Goal: Task Accomplishment & Management: Use online tool/utility

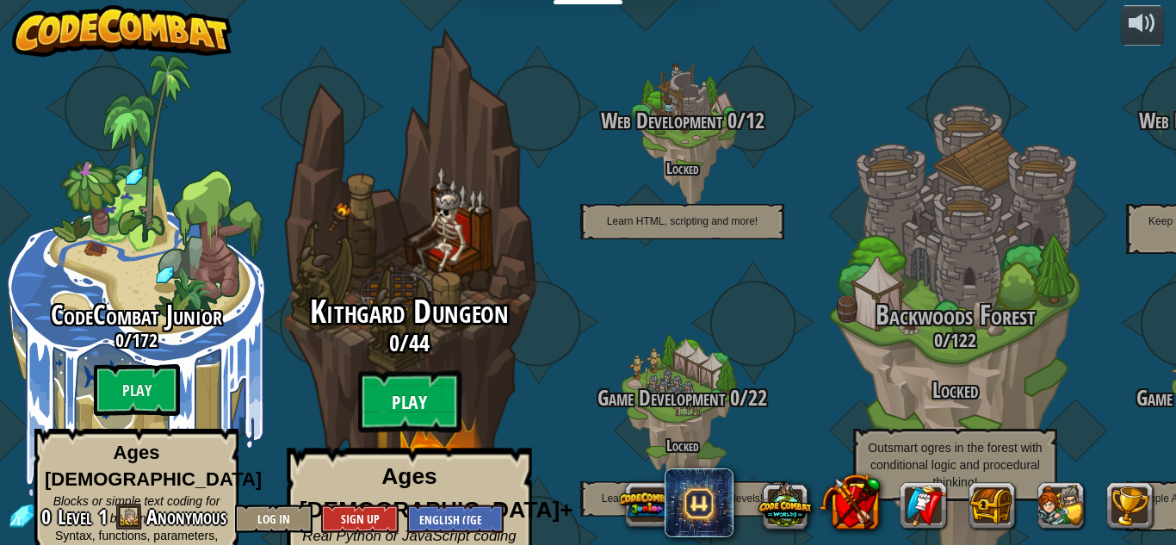
click at [420, 373] on btn "Play" at bounding box center [409, 402] width 103 height 62
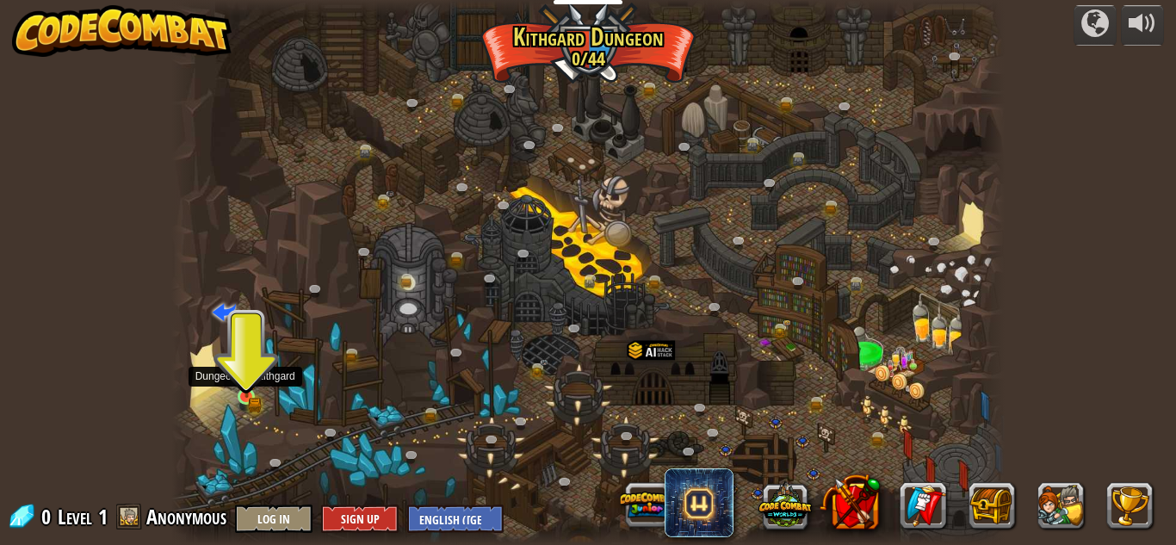
click at [248, 378] on img at bounding box center [245, 376] width 11 height 11
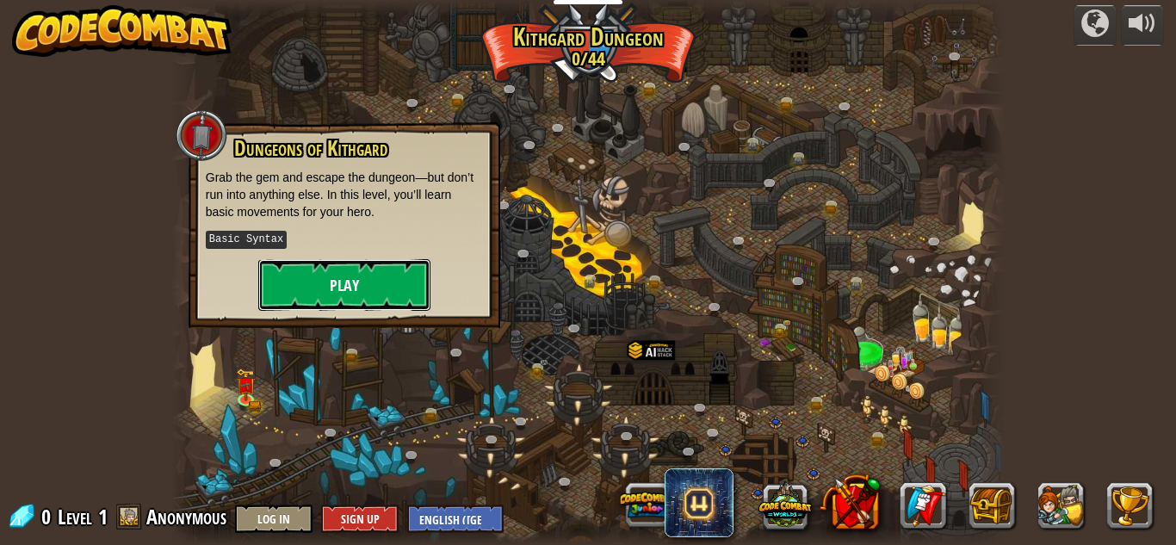
click at [313, 267] on button "Play" at bounding box center [344, 285] width 172 height 52
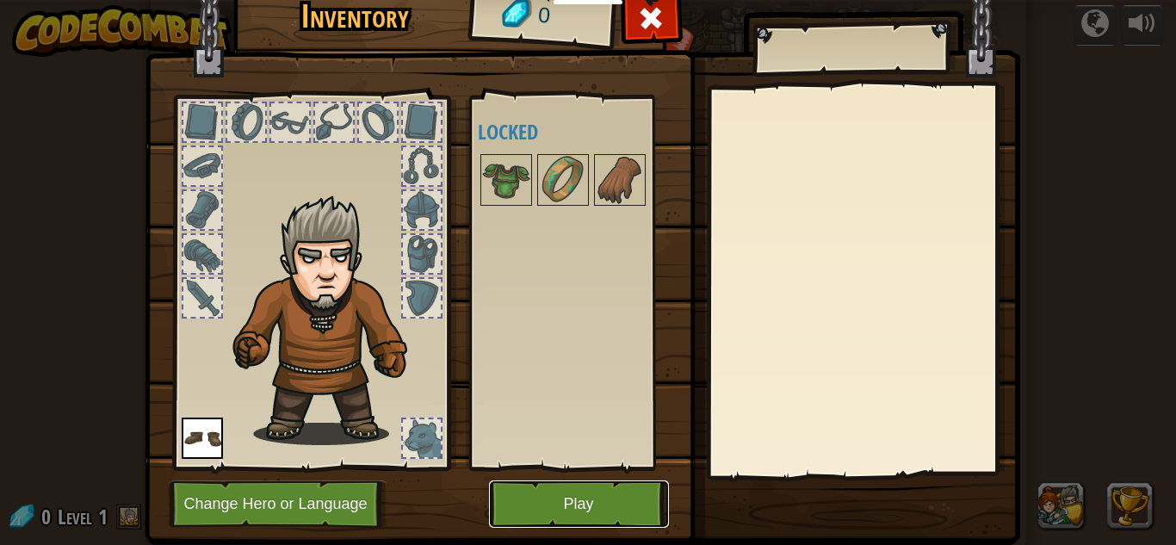
click at [557, 497] on button "Play" at bounding box center [579, 503] width 180 height 47
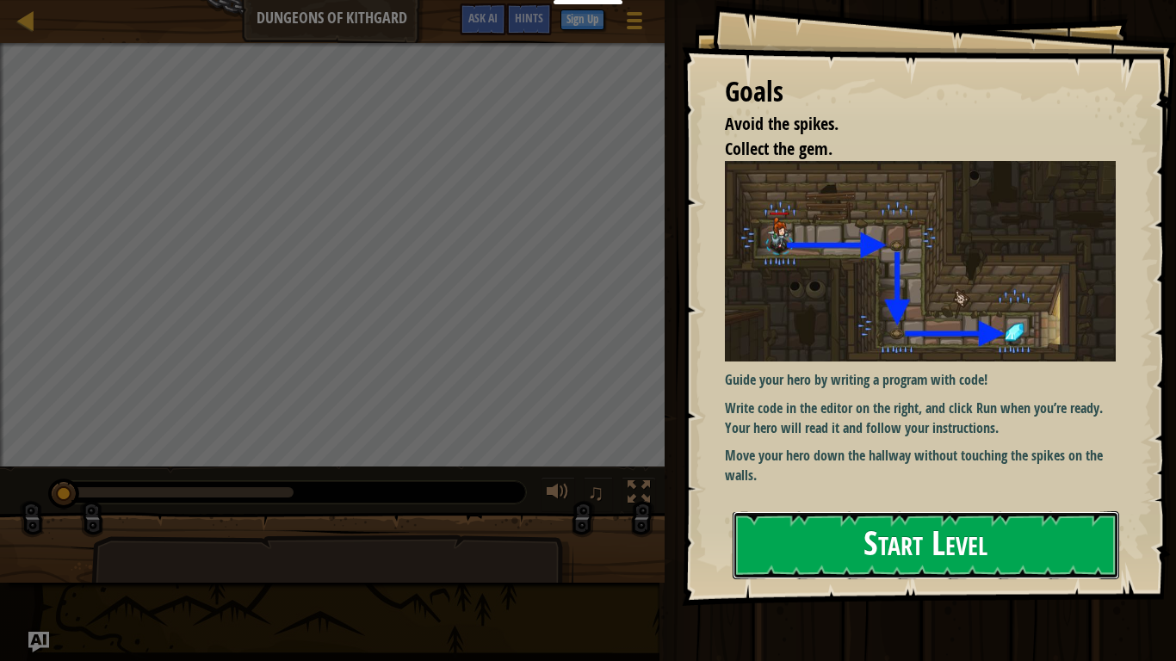
click at [833, 544] on button "Start Level" at bounding box center [926, 545] width 387 height 68
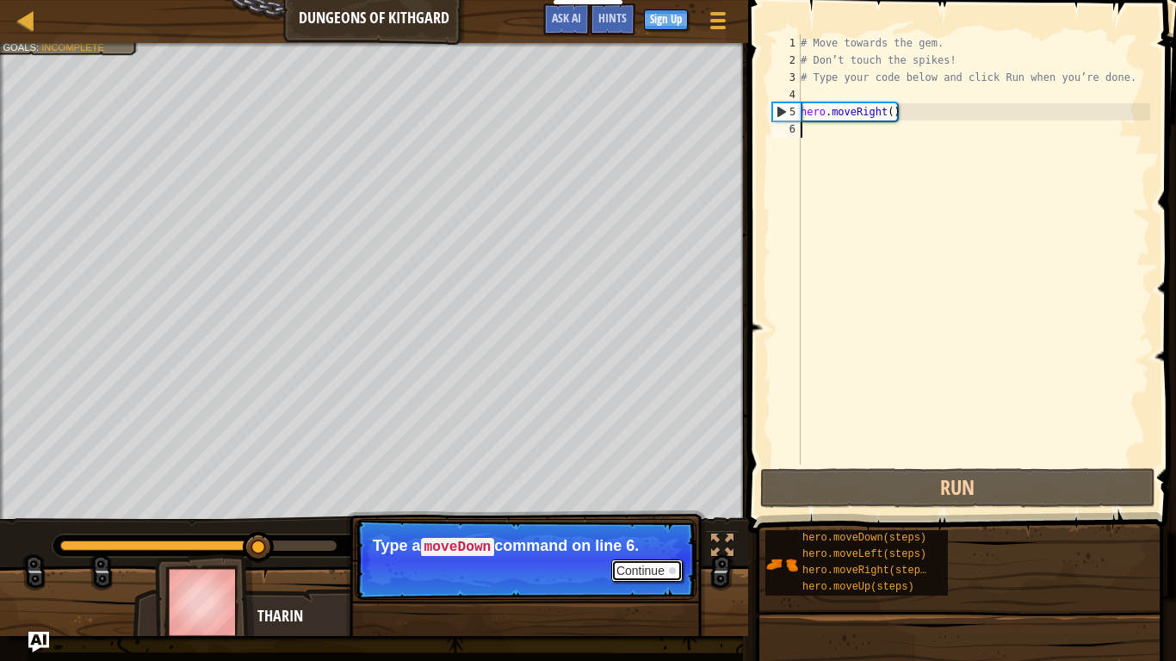
click at [634, 544] on button "Continue" at bounding box center [646, 571] width 71 height 22
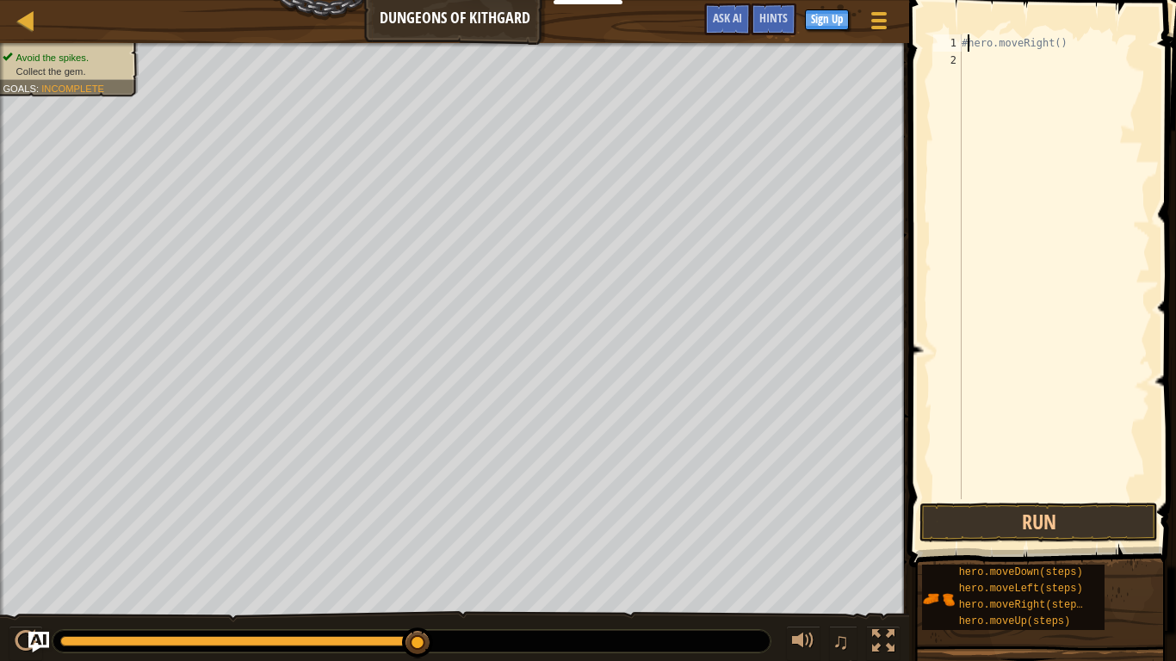
type textarea "hero.moveRight()"
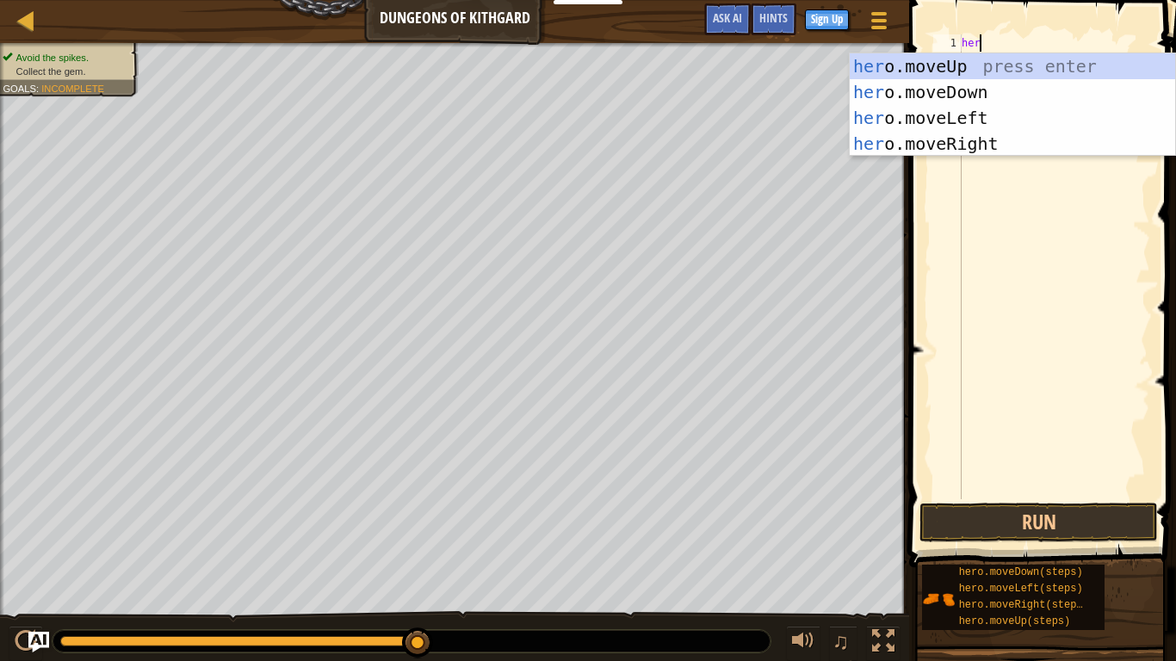
scroll to position [8, 1]
type textarea "h"
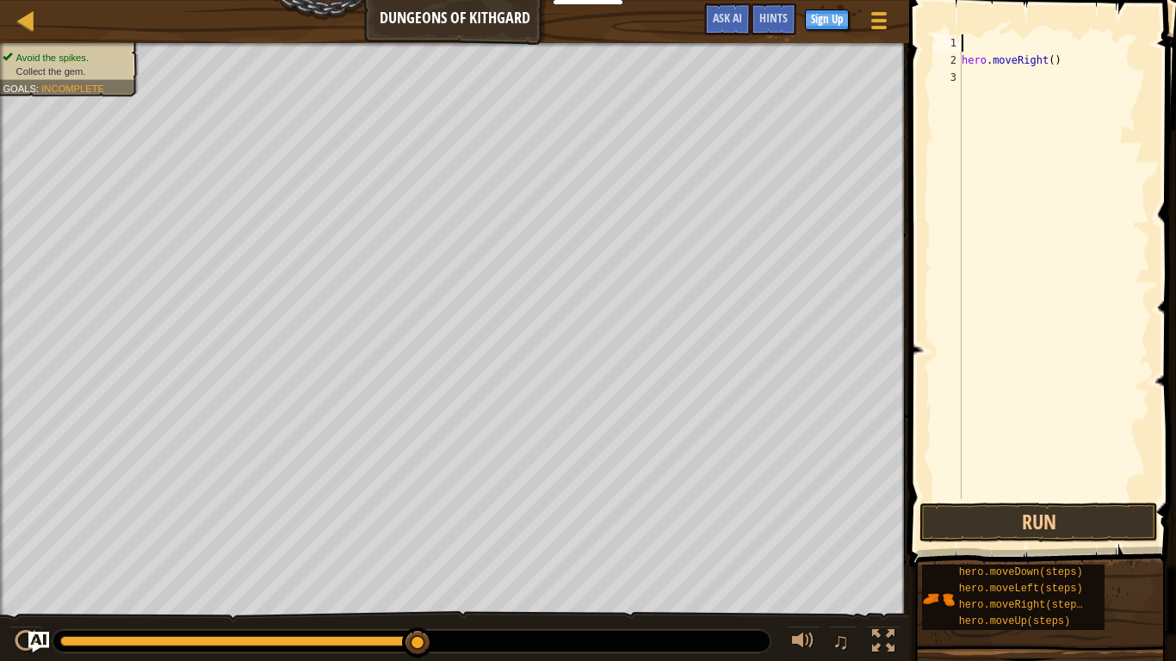
type textarea "hero.moveRight()"
type textarea "h"
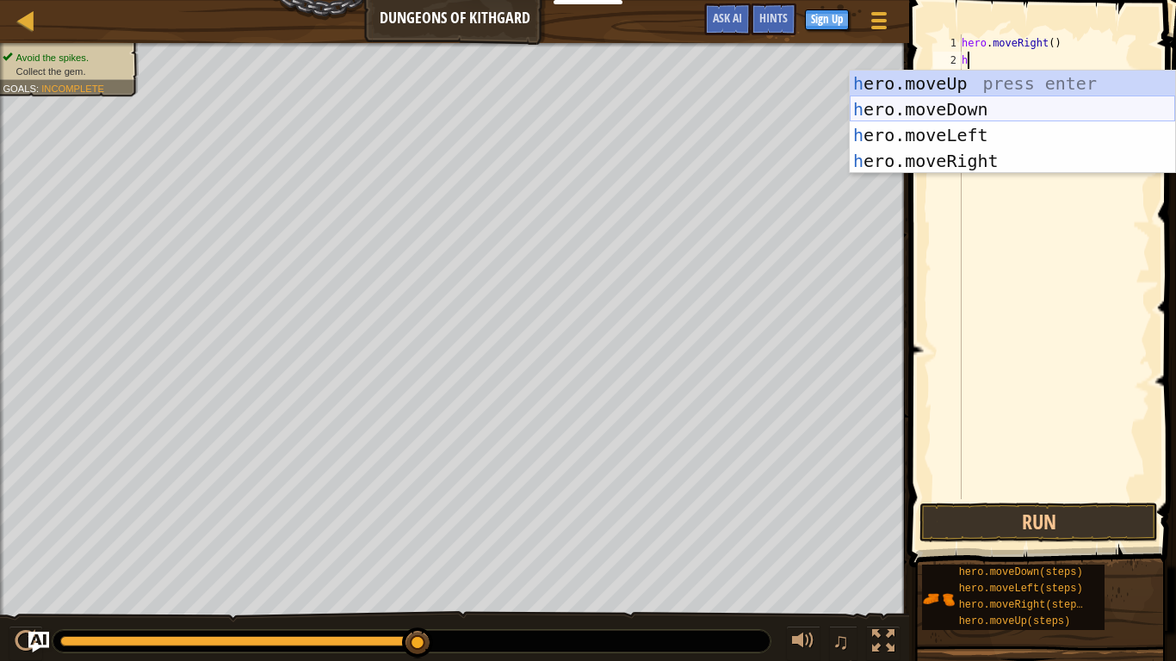
click at [941, 99] on div "h ero.moveUp press enter h ero.moveDown press enter h ero.moveLeft press enter …" at bounding box center [1012, 148] width 325 height 155
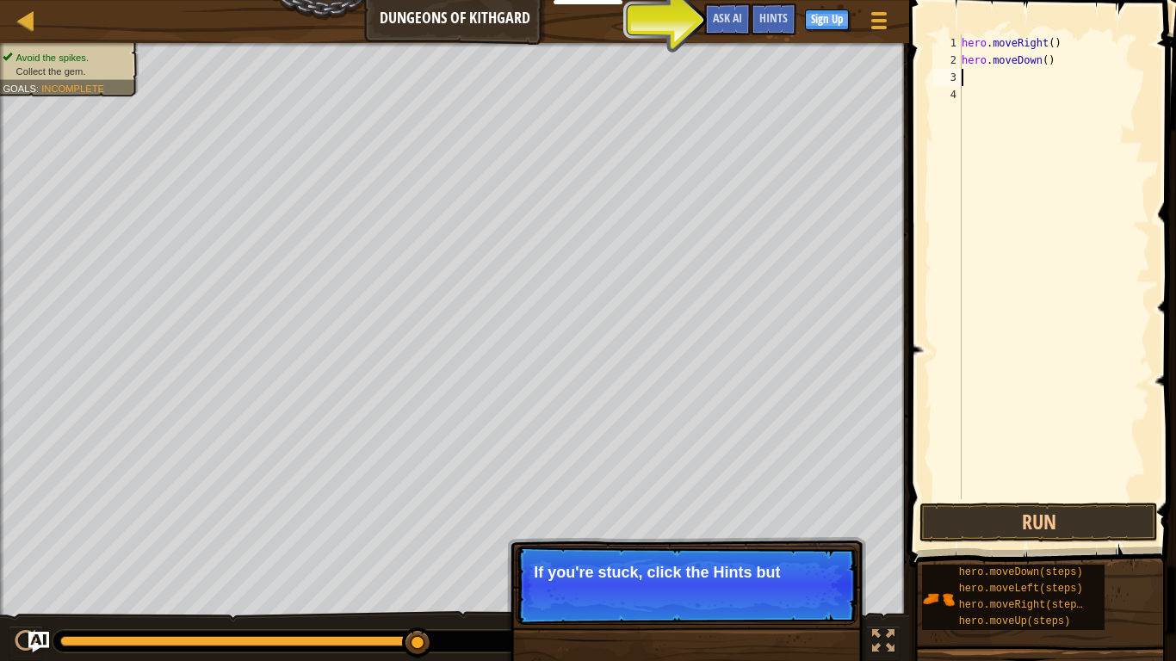
type textarea "h"
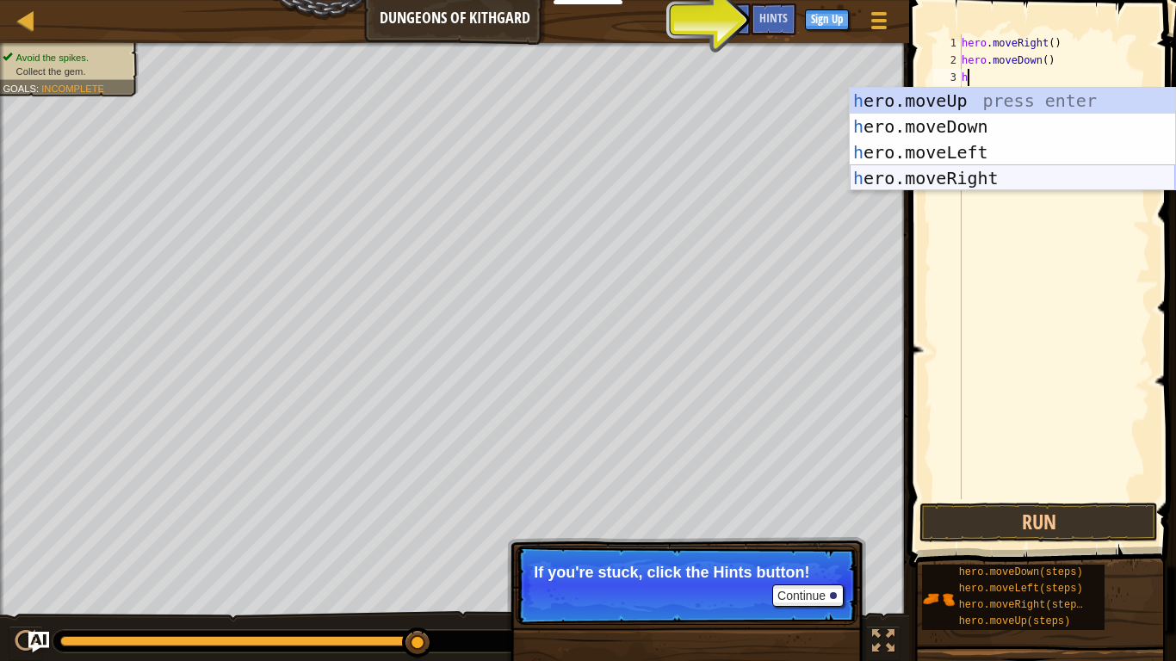
click at [972, 170] on div "h ero.moveUp press enter h ero.moveDown press enter h ero.moveLeft press enter …" at bounding box center [1012, 165] width 325 height 155
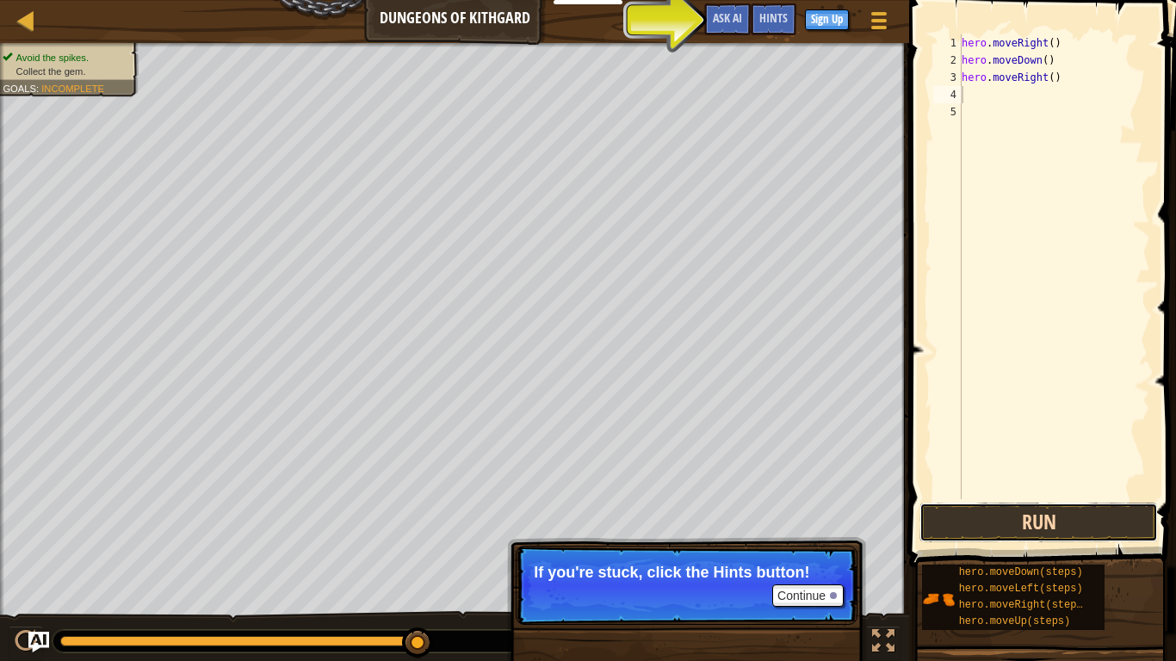
click at [965, 518] on button "Run" at bounding box center [1039, 523] width 239 height 40
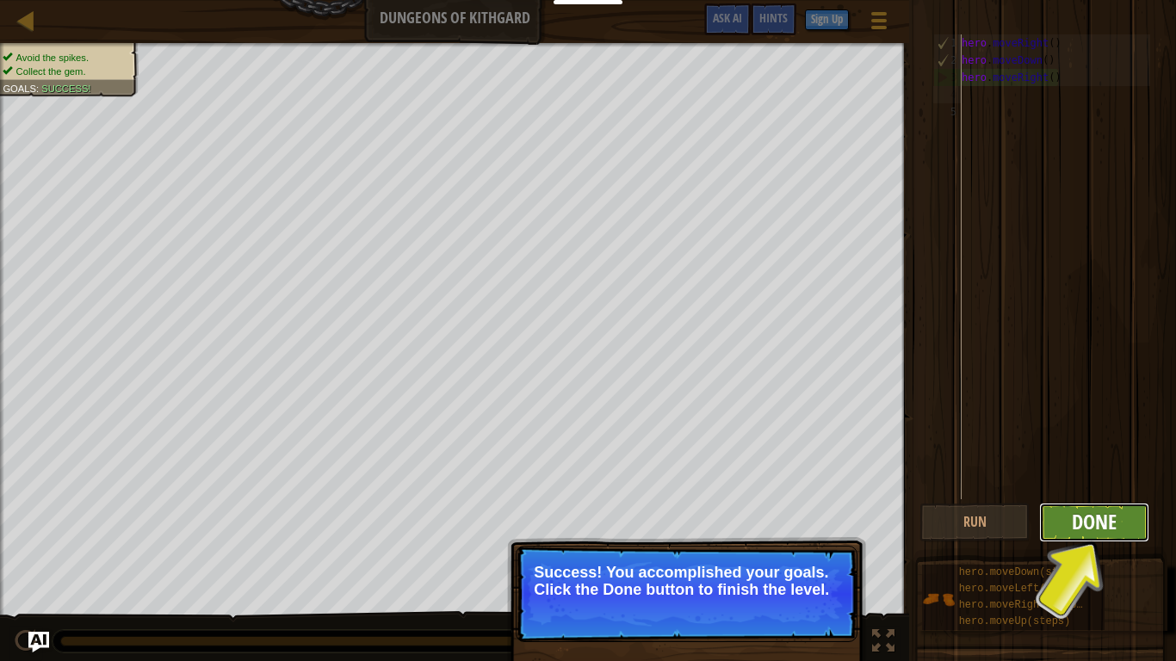
click at [1103, 519] on span "Done" at bounding box center [1094, 522] width 45 height 28
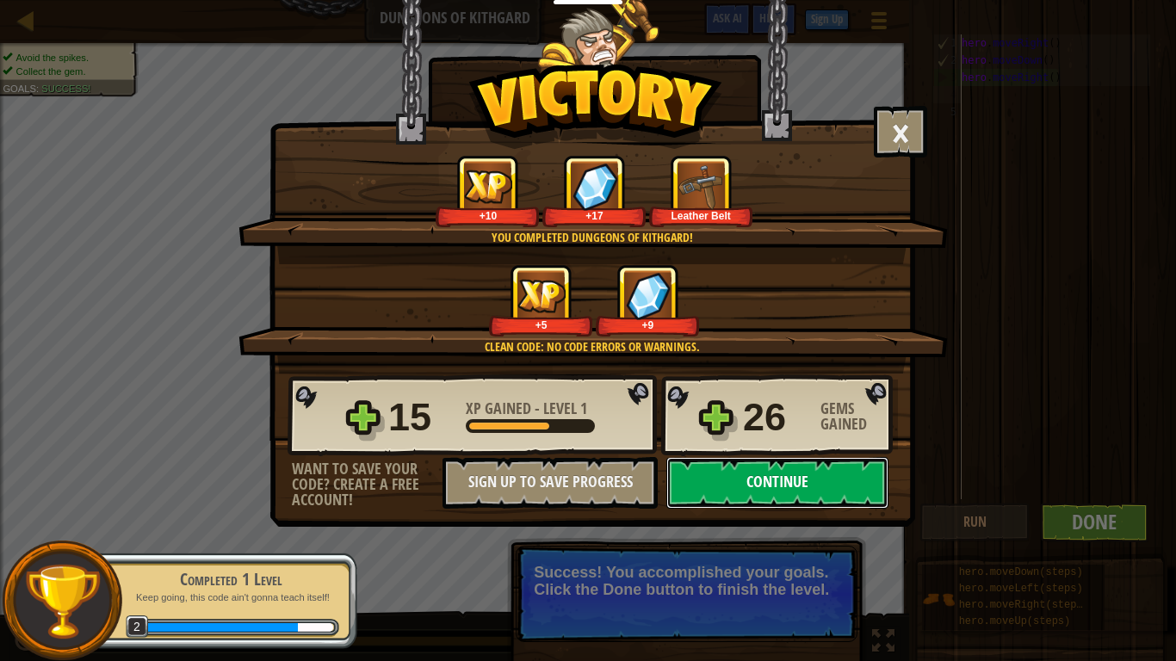
click at [806, 488] on button "Continue" at bounding box center [777, 483] width 222 height 52
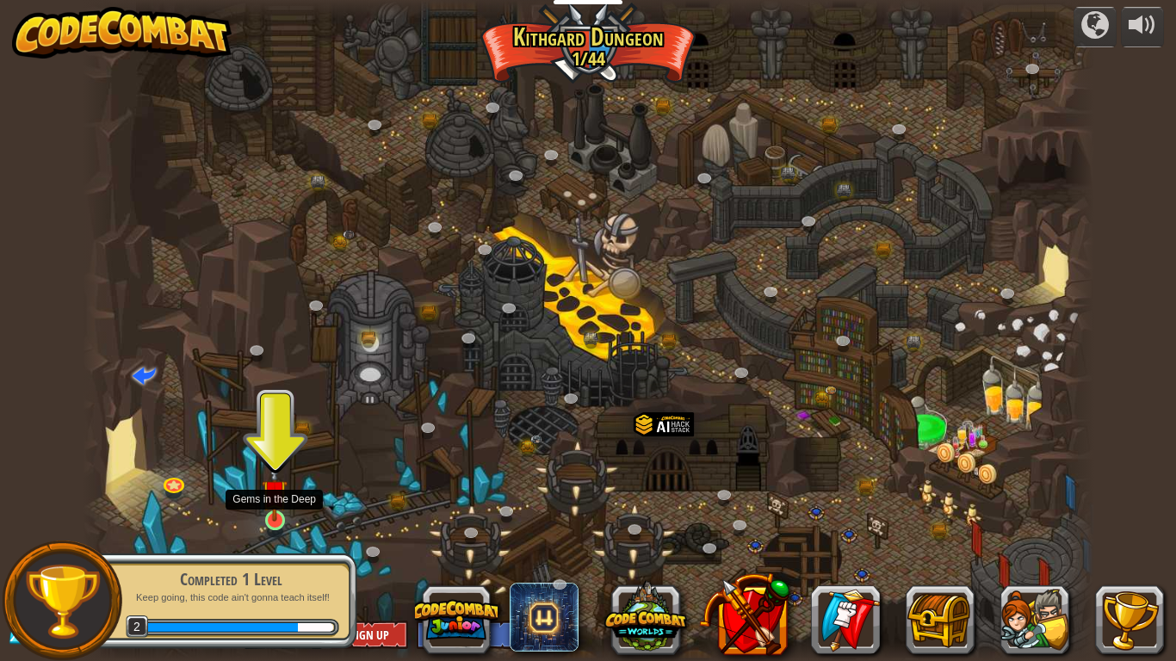
click at [270, 505] on img at bounding box center [275, 492] width 26 height 59
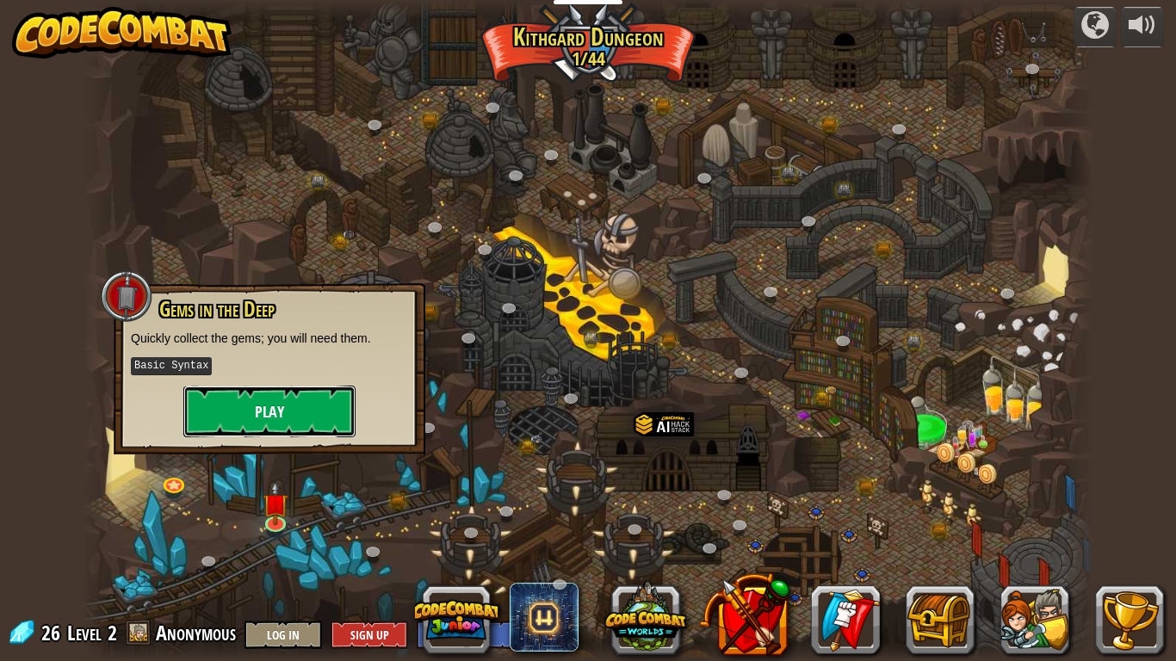
click at [322, 420] on button "Play" at bounding box center [269, 412] width 172 height 52
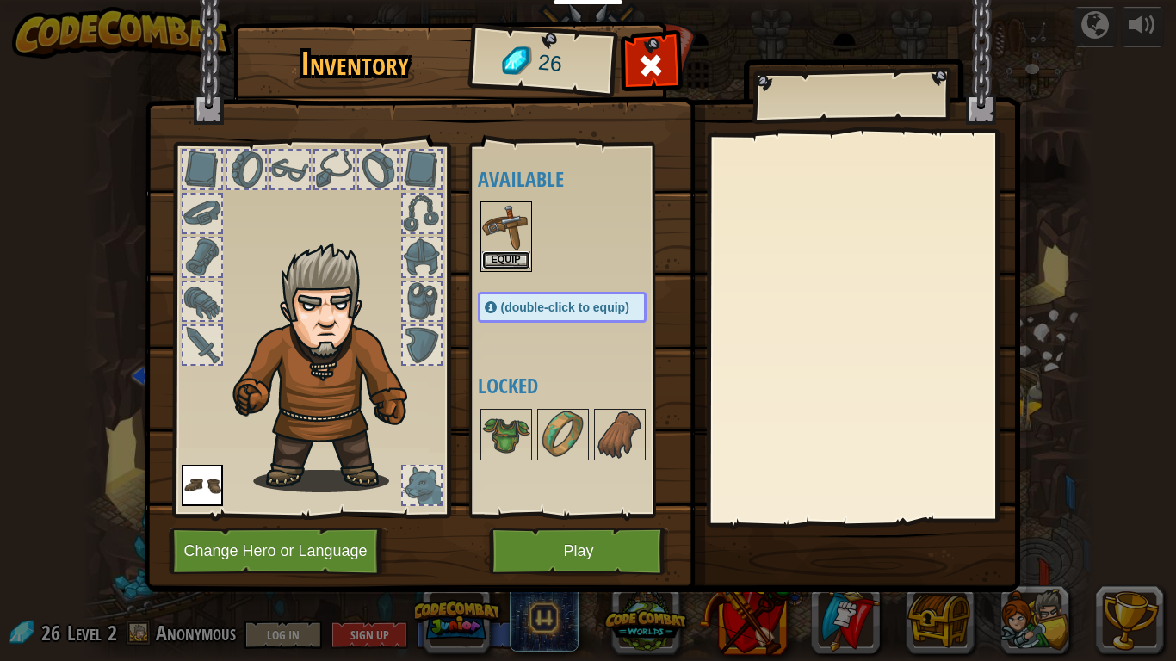
click at [509, 257] on button "Equip" at bounding box center [506, 260] width 48 height 18
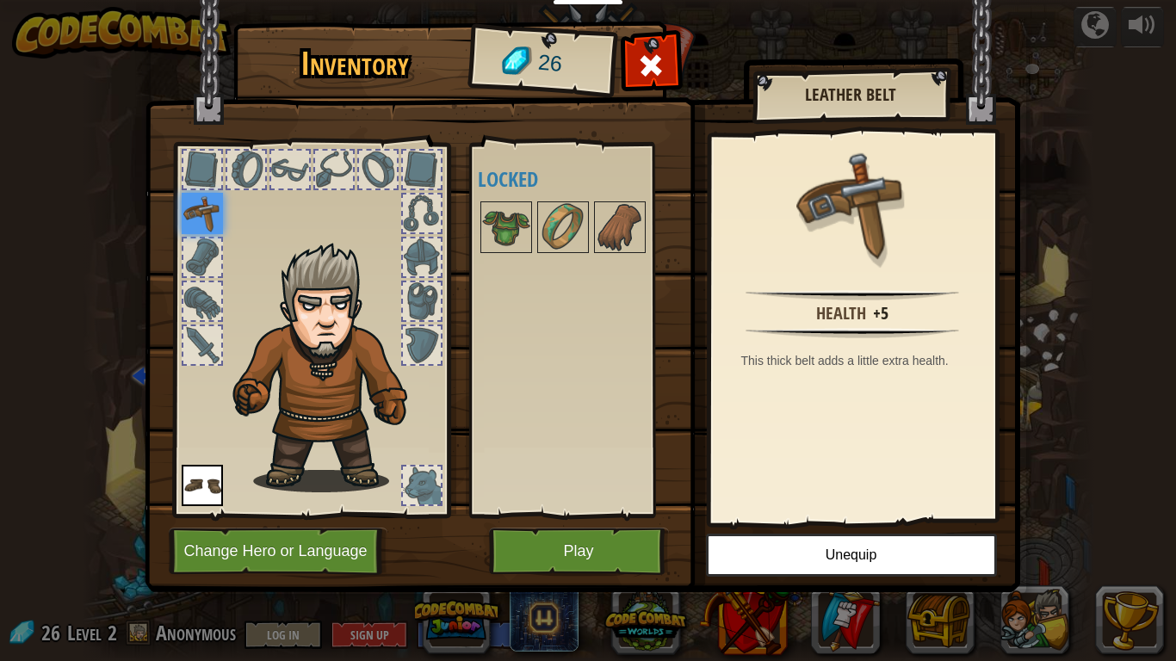
click at [195, 202] on img at bounding box center [202, 213] width 41 height 41
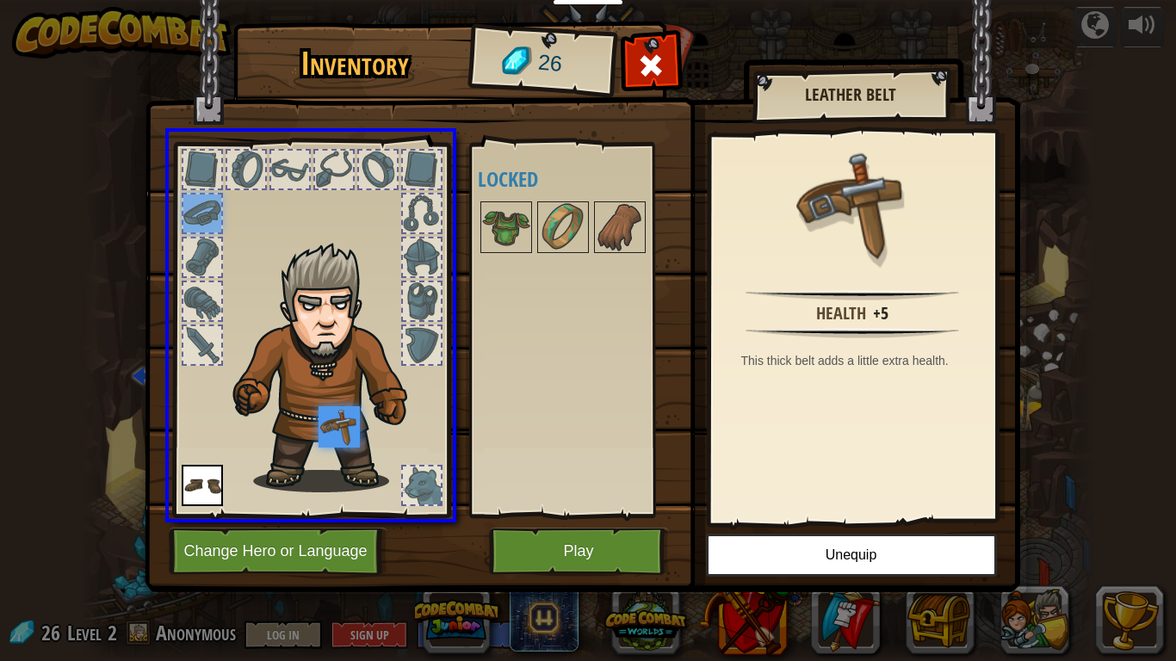
drag, startPoint x: 195, startPoint y: 211, endPoint x: 348, endPoint y: 436, distance: 272.0
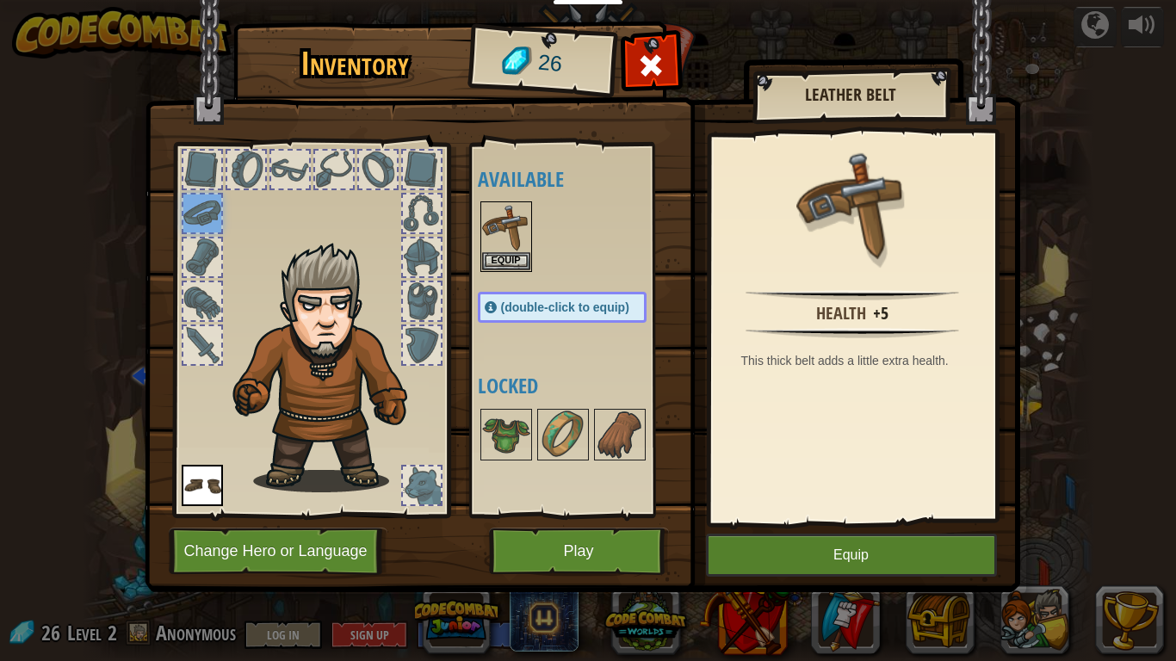
click at [499, 306] on div "(double-click to equip)" at bounding box center [562, 307] width 169 height 31
click at [507, 263] on button "Equip" at bounding box center [506, 260] width 48 height 18
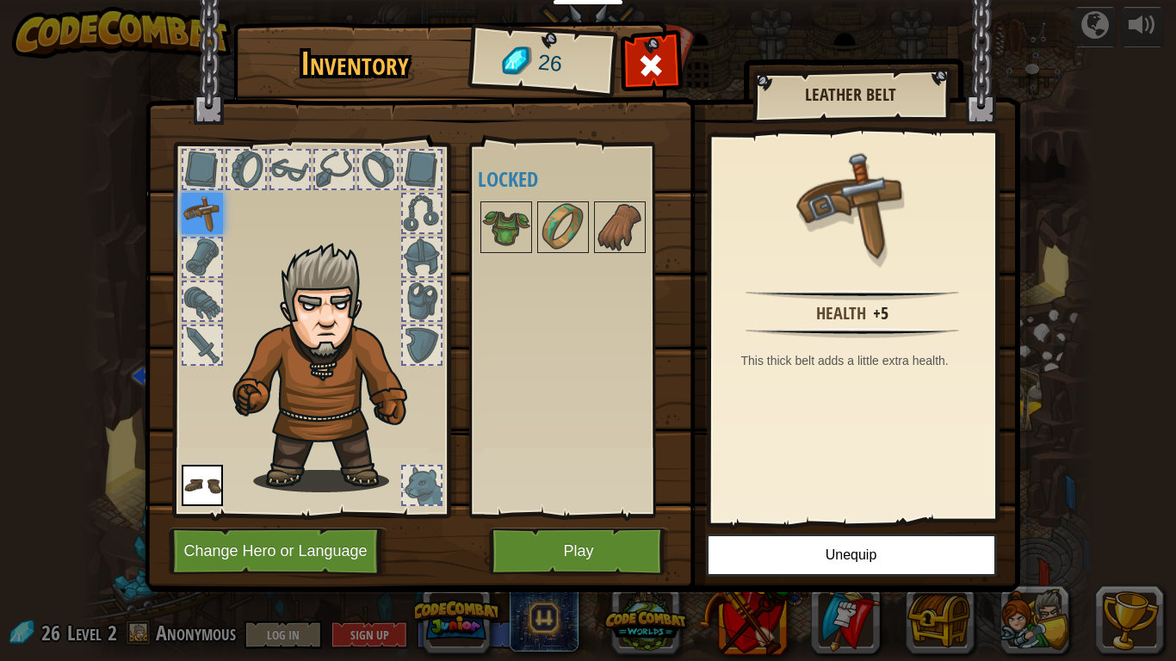
click at [196, 202] on img at bounding box center [202, 213] width 41 height 41
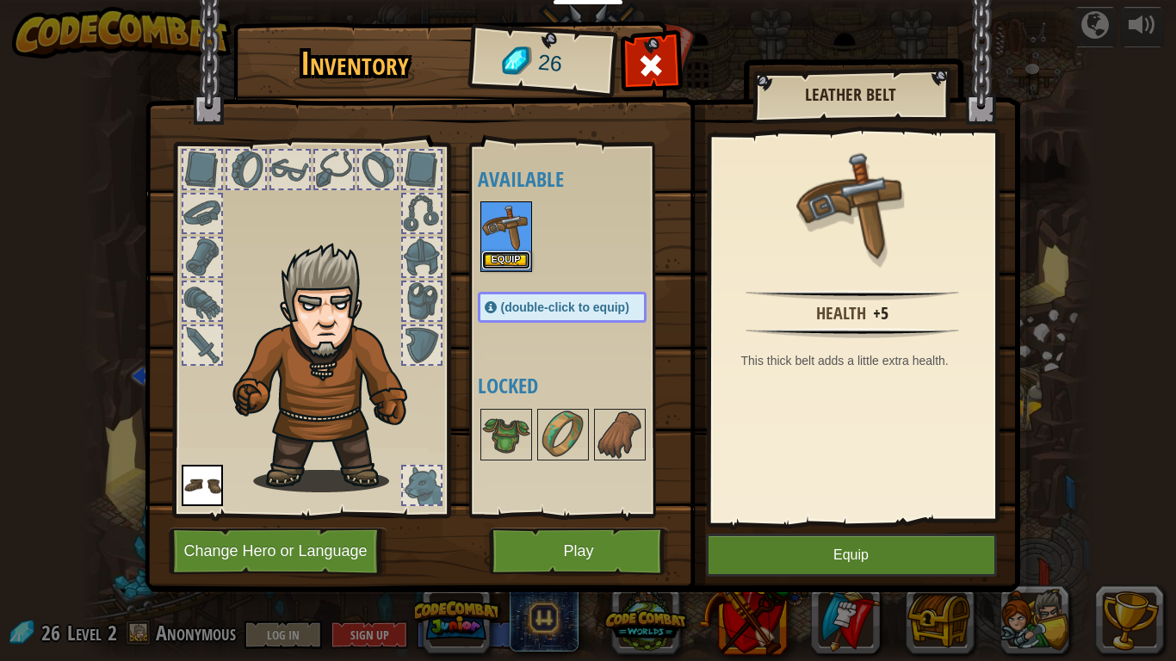
click at [510, 261] on button "Equip" at bounding box center [506, 260] width 48 height 18
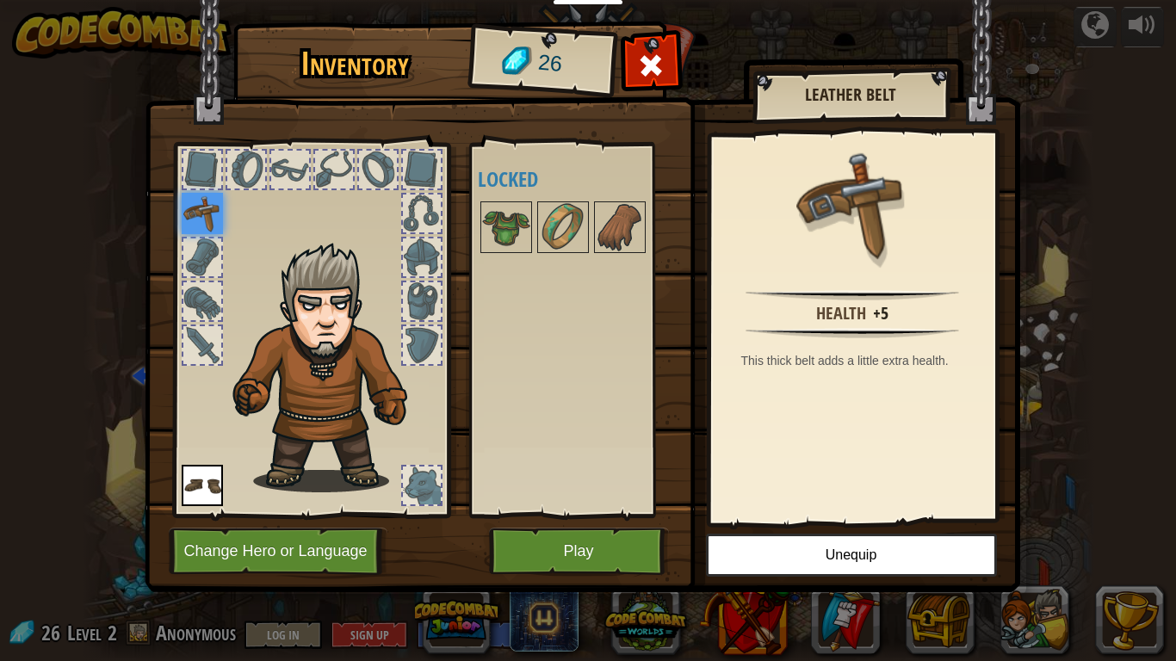
click at [186, 212] on img at bounding box center [202, 213] width 41 height 41
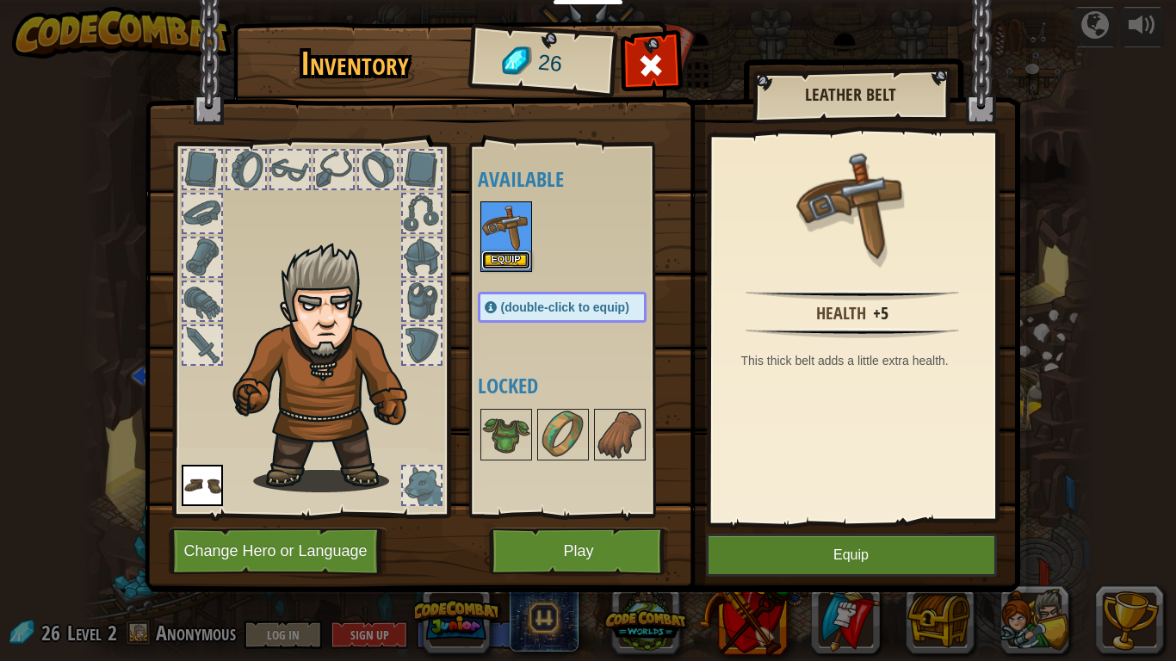
click at [506, 254] on button "Equip" at bounding box center [506, 260] width 48 height 18
click at [506, 406] on div at bounding box center [579, 434] width 203 height 57
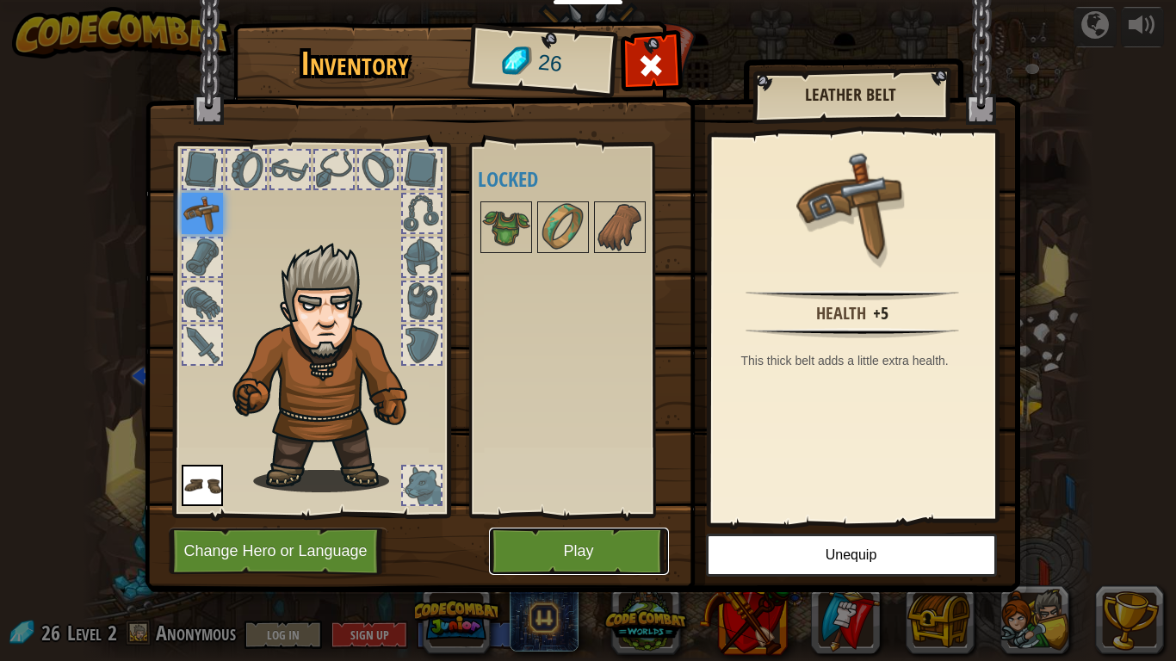
click at [573, 544] on button "Play" at bounding box center [579, 551] width 180 height 47
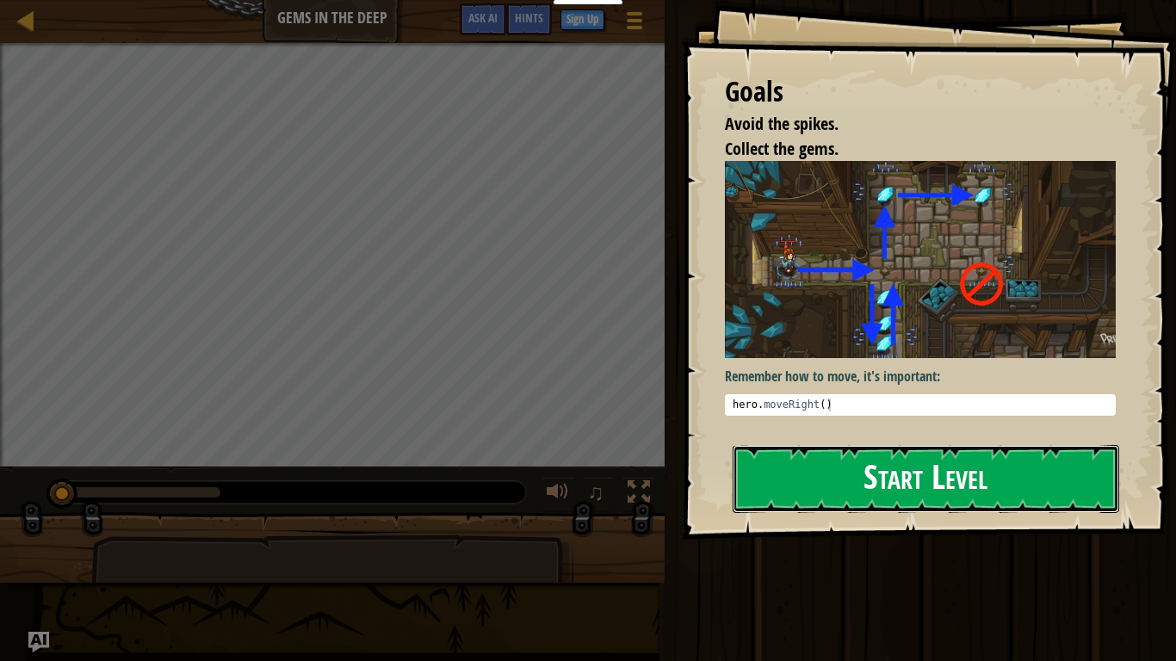
click at [884, 472] on button "Start Level" at bounding box center [926, 479] width 387 height 68
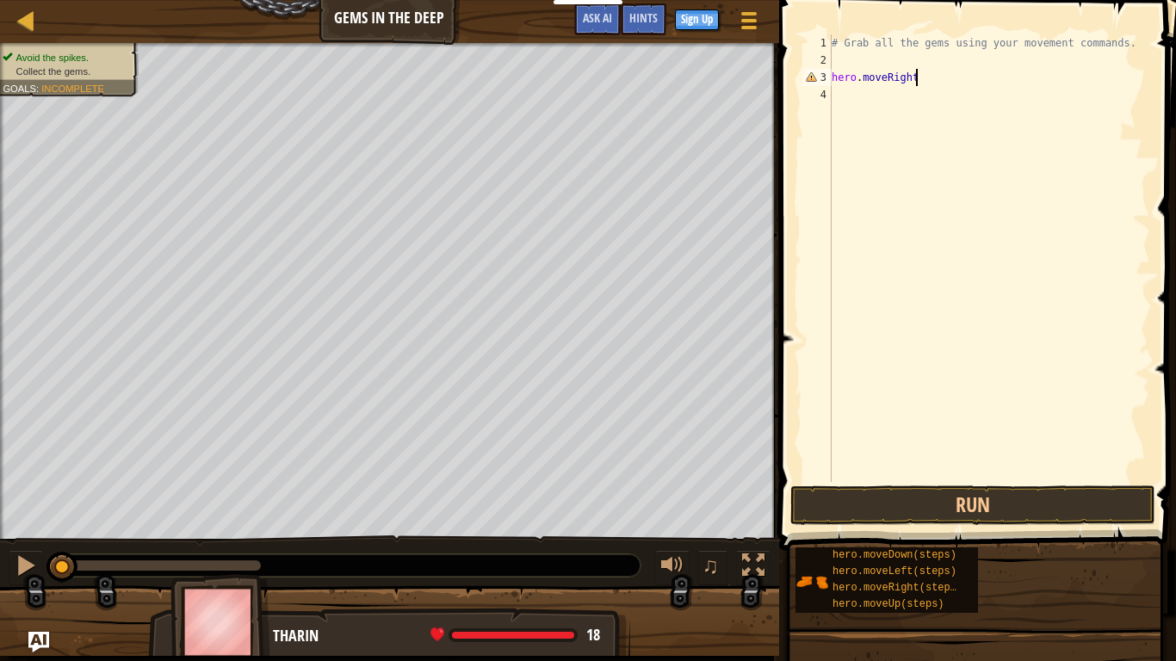
type textarea "hero.moveRight()"
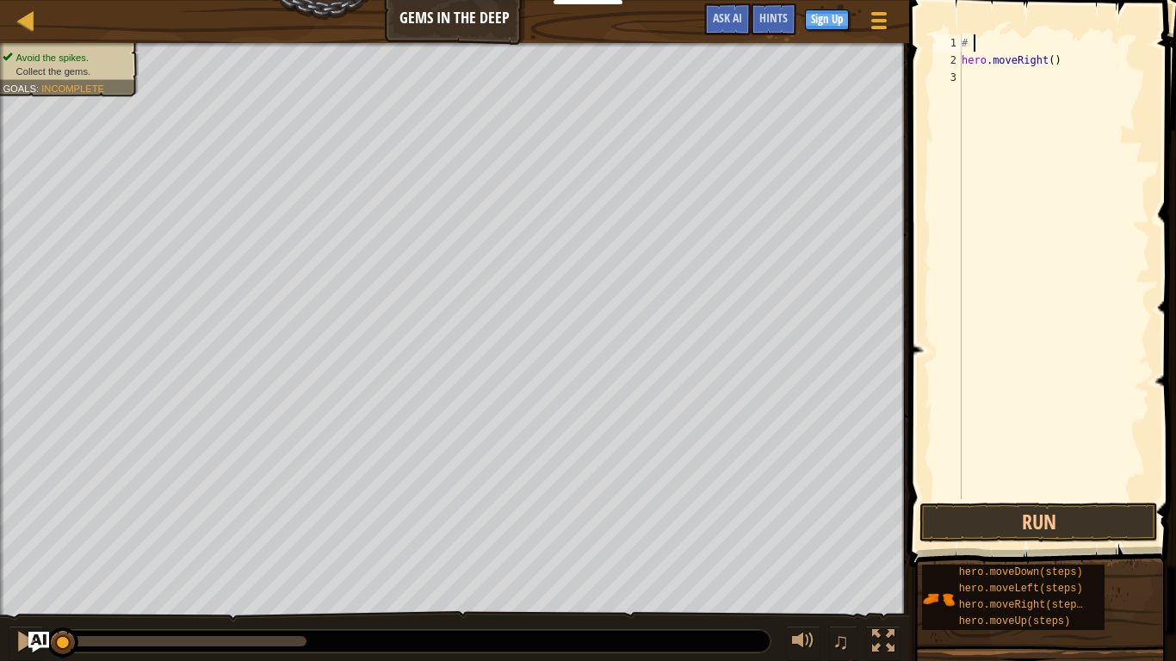
type textarea "#"
type textarea "hero.moveRight()"
type textarea "h"
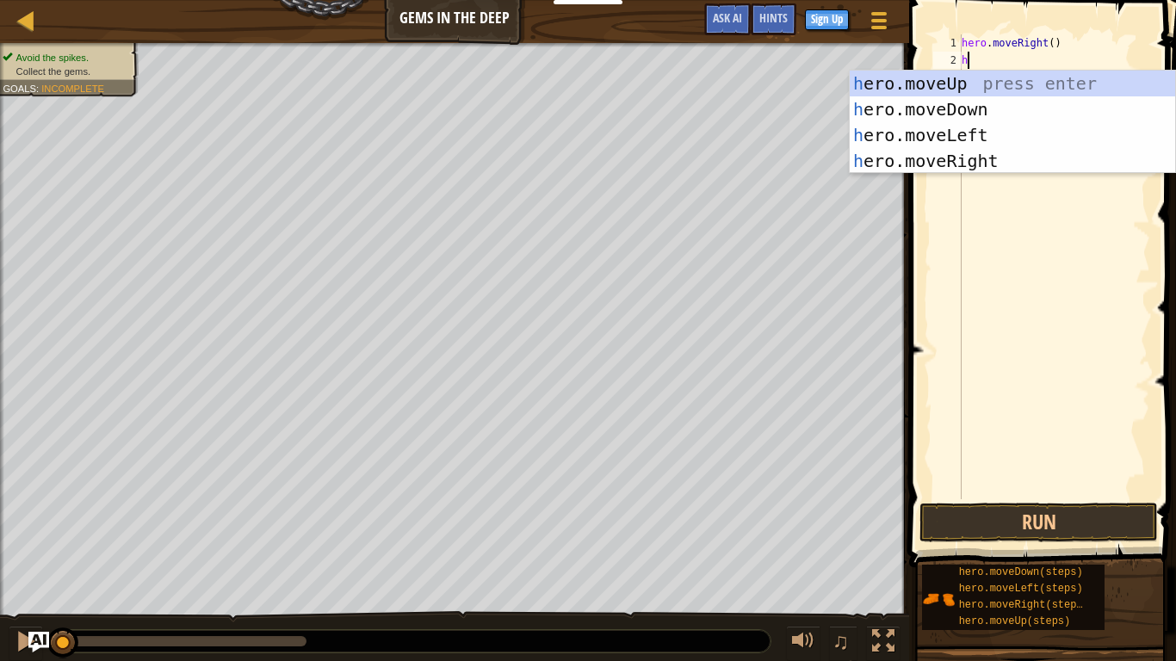
scroll to position [8, 0]
click at [940, 102] on div "h ero.moveUp press enter h ero.moveDown press enter h ero.moveLeft press enter …" at bounding box center [1012, 148] width 325 height 155
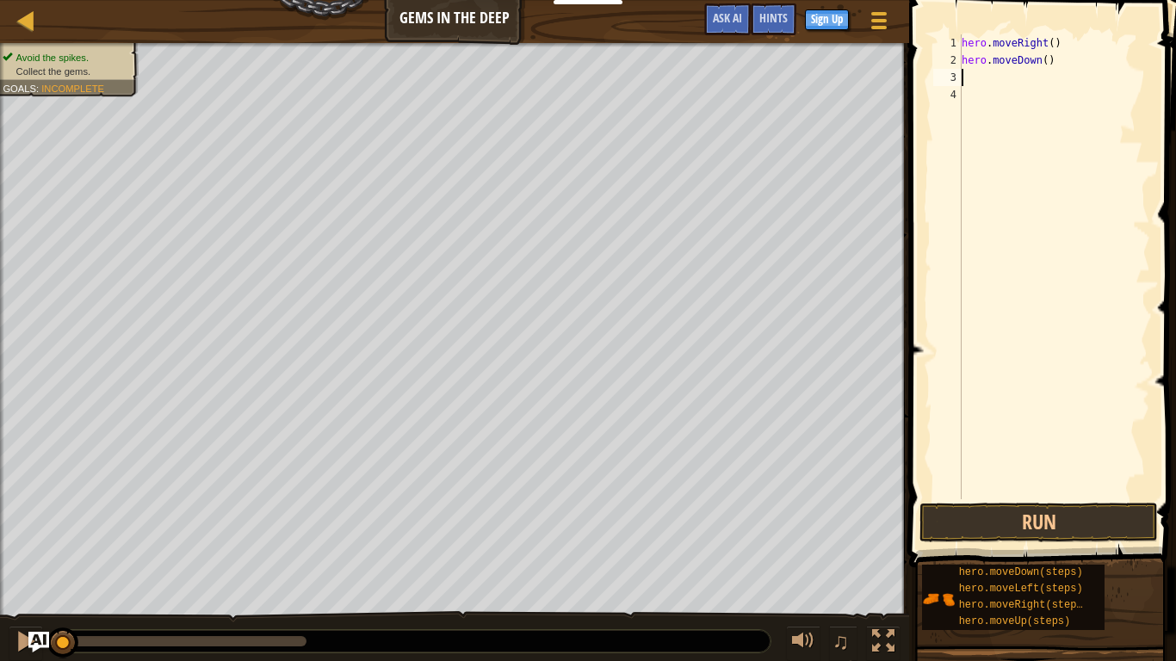
type textarea "h"
click at [990, 525] on button "Run" at bounding box center [1039, 523] width 239 height 40
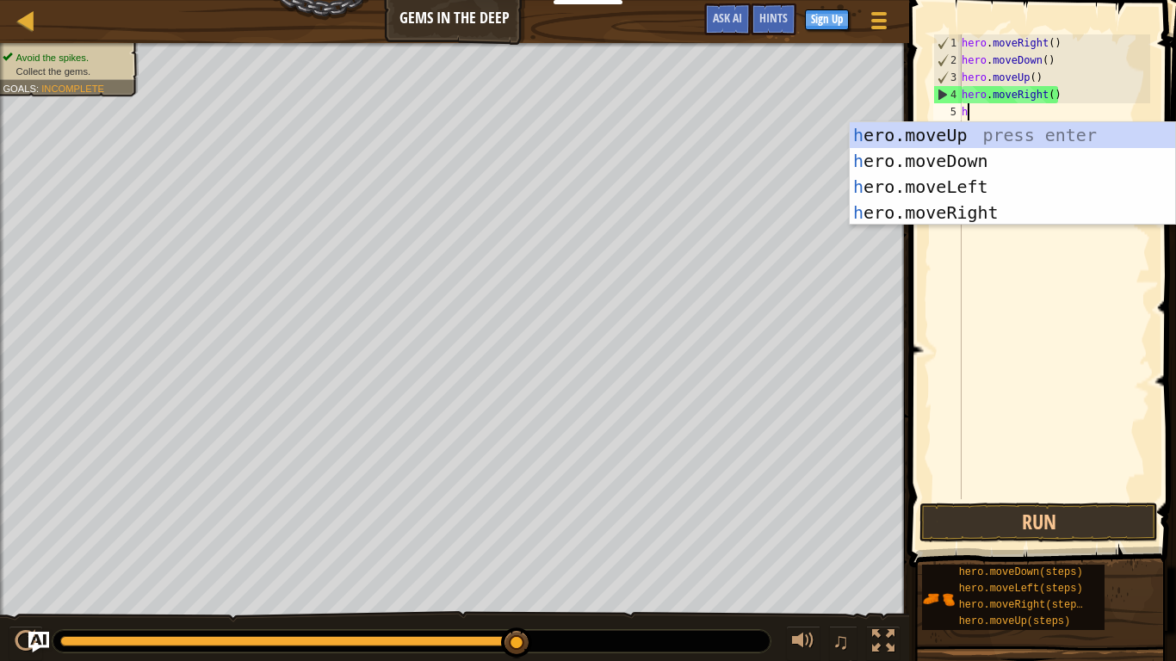
type textarea "he"
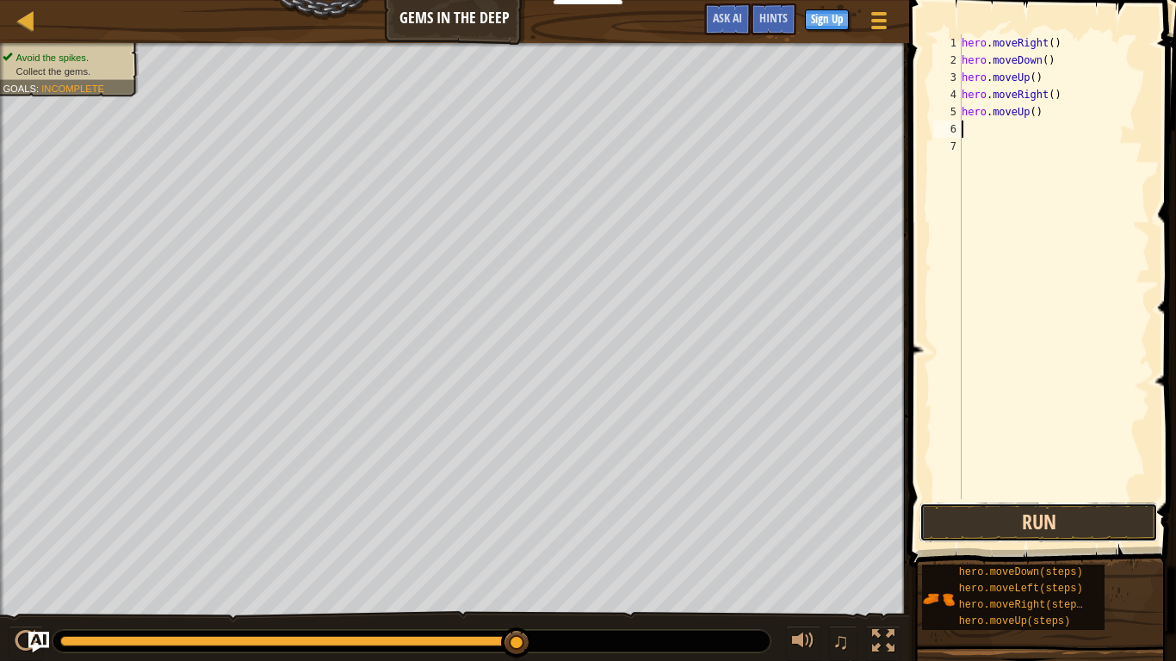
click at [1007, 514] on button "Run" at bounding box center [1039, 523] width 239 height 40
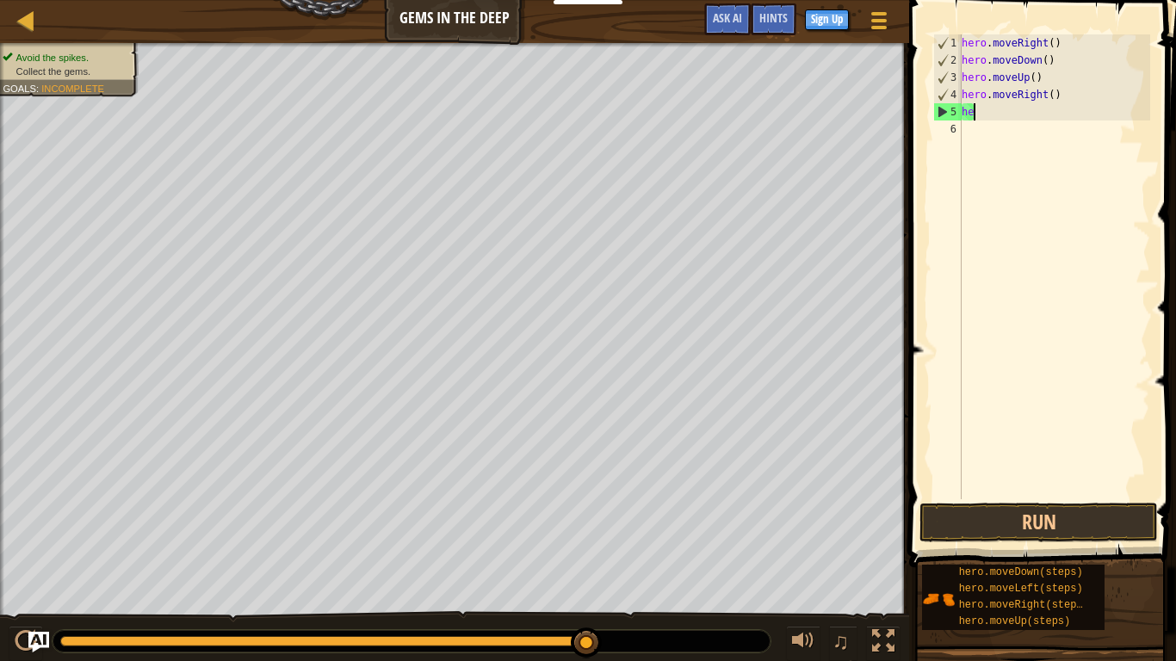
type textarea "h"
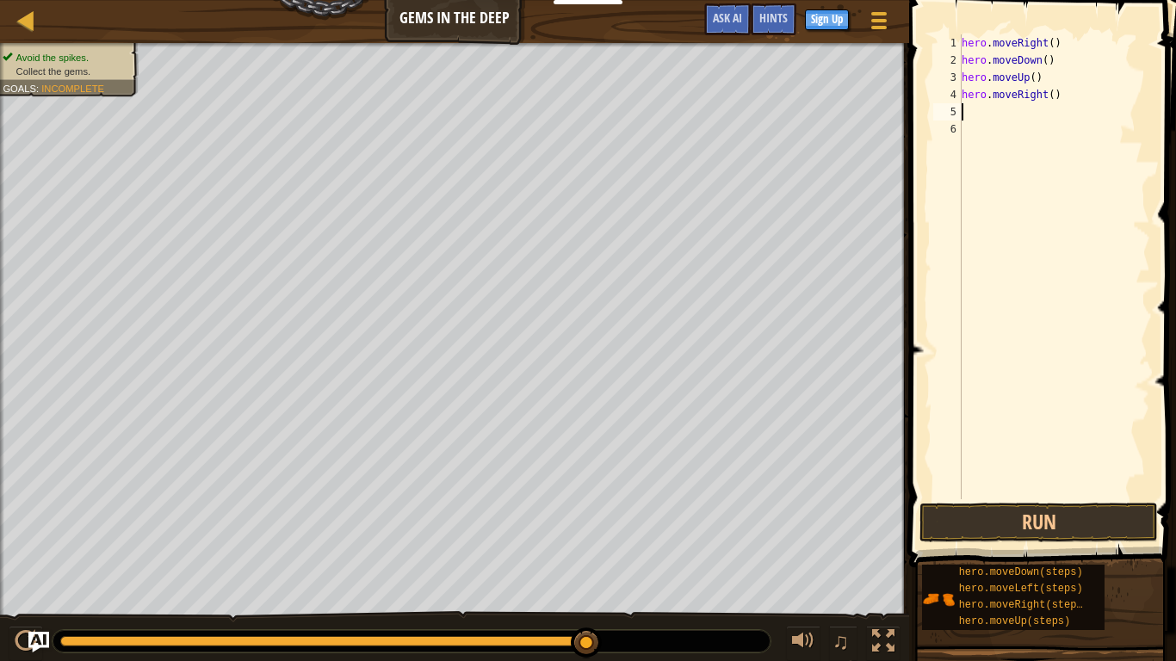
click at [963, 92] on div "hero . moveRight ( ) hero . moveDown ( ) hero . moveUp ( ) hero . moveRight ( )" at bounding box center [1054, 283] width 192 height 499
type textarea "hero.moveRight()"
type textarea "h"
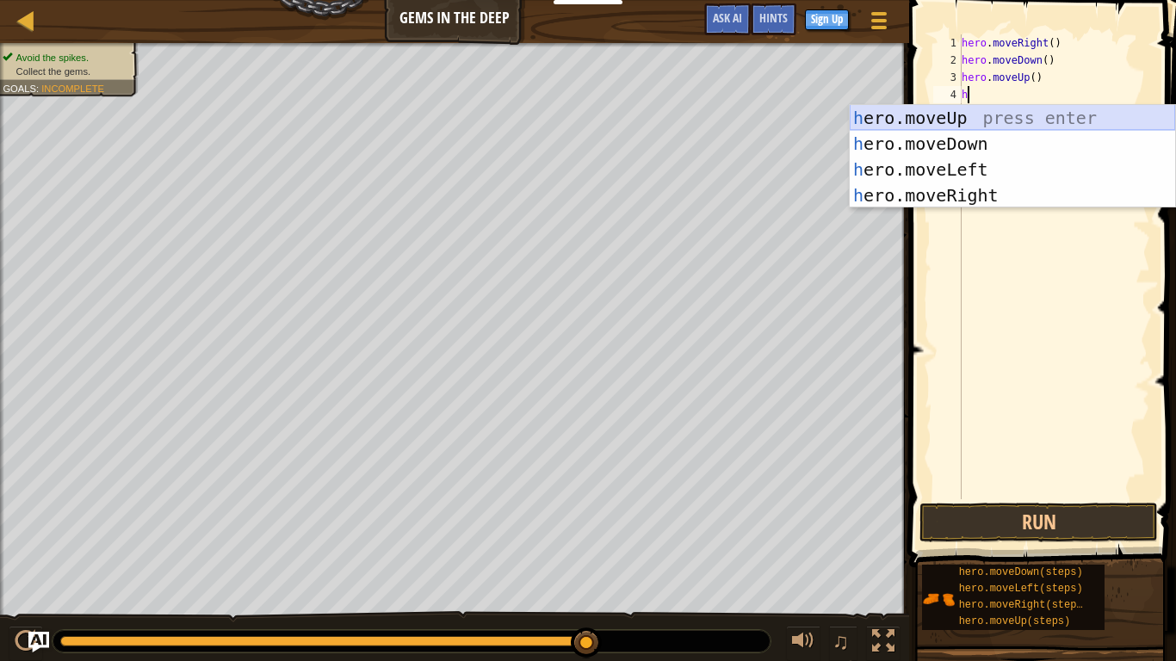
click at [951, 118] on div "h ero.moveUp press enter h ero.moveDown press enter h ero.moveLeft press enter …" at bounding box center [1012, 182] width 325 height 155
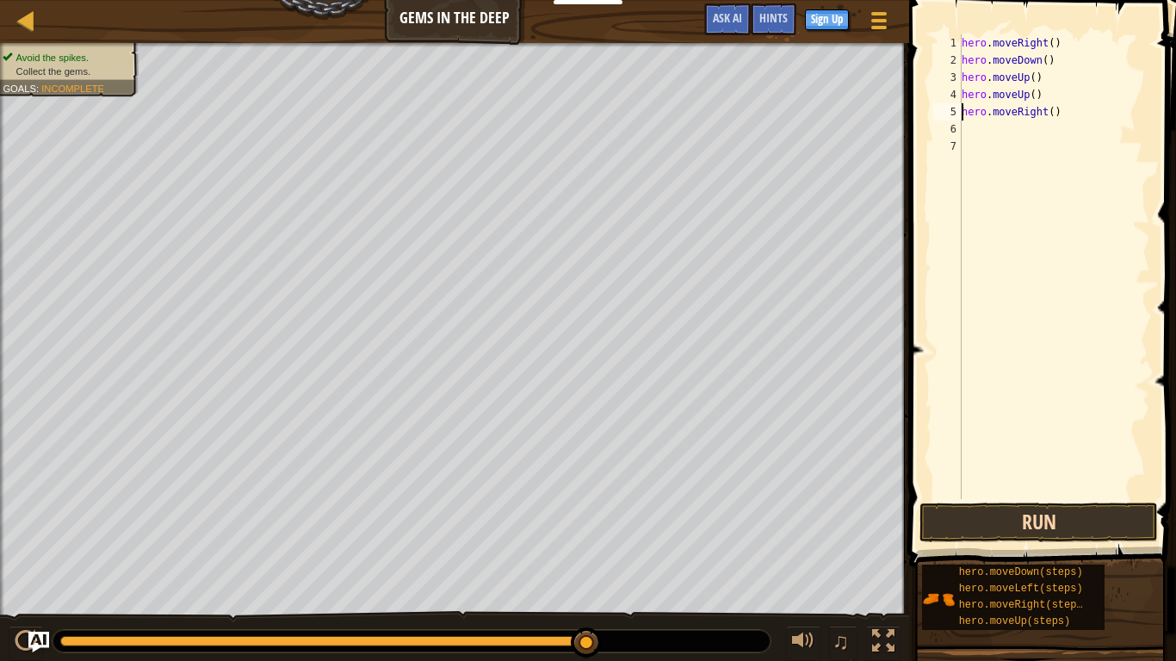
type textarea "hero.moveRight()"
click at [1006, 510] on button "Run" at bounding box center [1039, 523] width 239 height 40
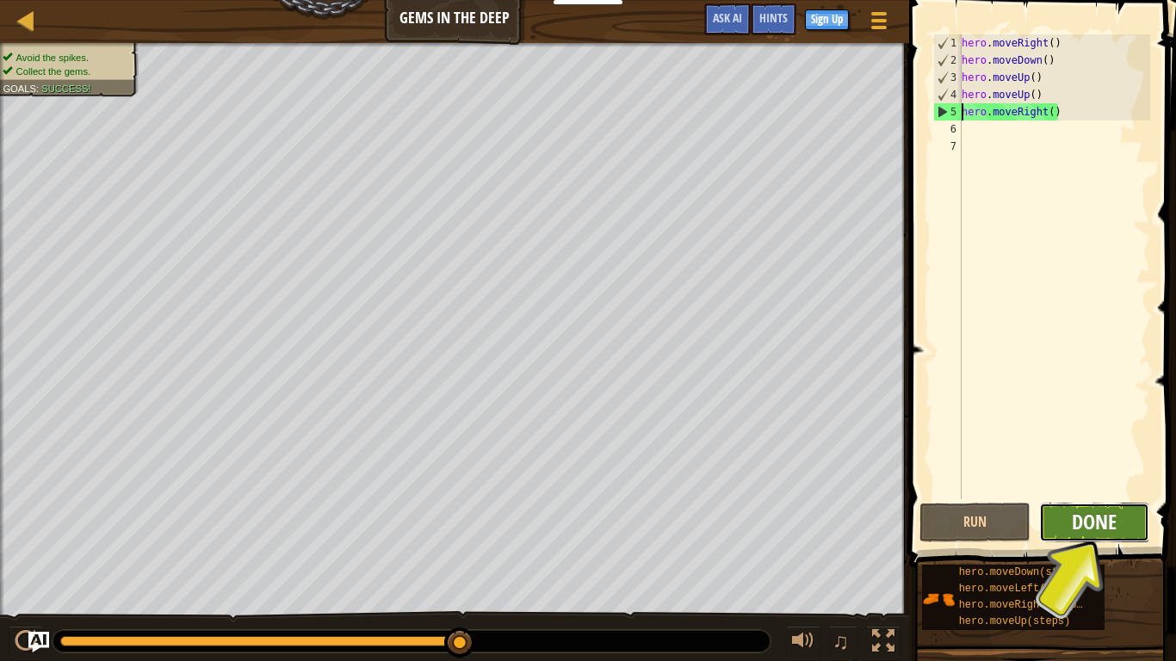
click at [1094, 511] on span "Done" at bounding box center [1094, 522] width 45 height 28
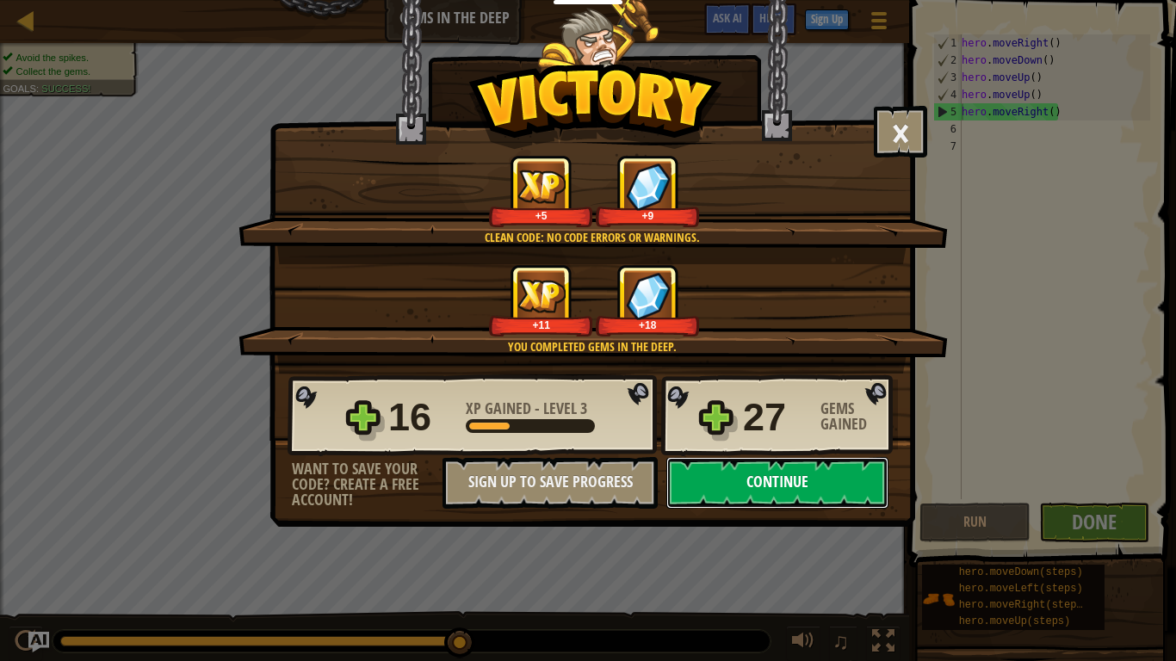
click at [808, 495] on button "Continue" at bounding box center [777, 483] width 222 height 52
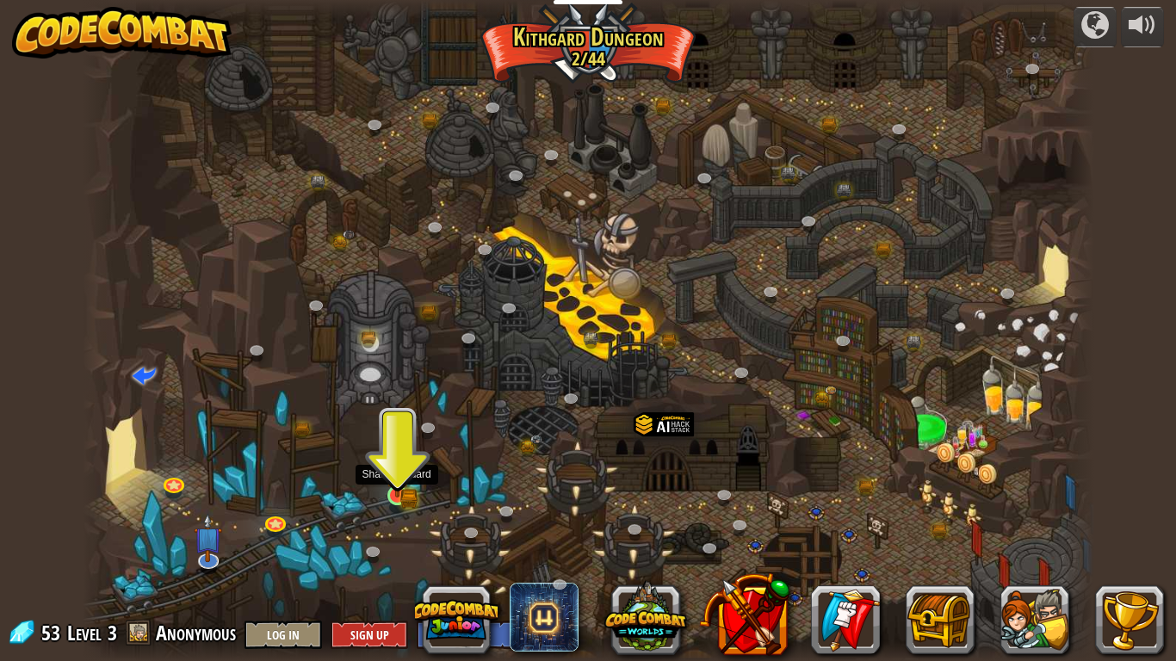
click at [395, 496] on img at bounding box center [398, 469] width 26 height 56
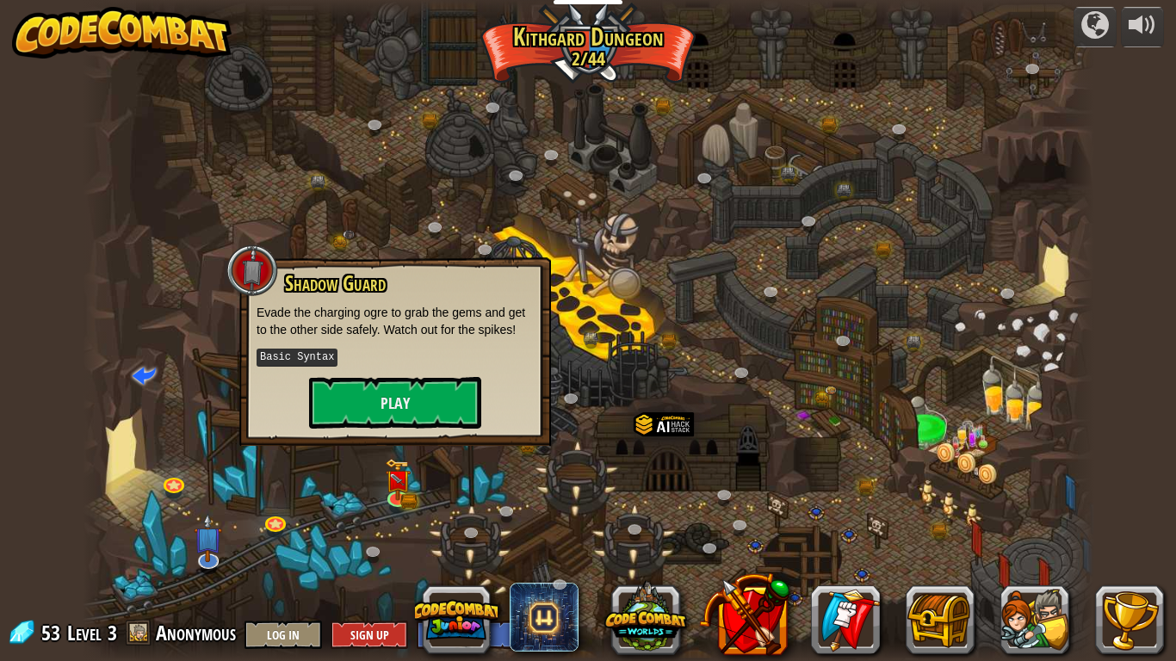
click at [431, 368] on div "Shadow Guard Evade the charging ogre to grab the gems and get to the other side…" at bounding box center [395, 350] width 277 height 157
click at [422, 387] on button "Play" at bounding box center [395, 403] width 172 height 52
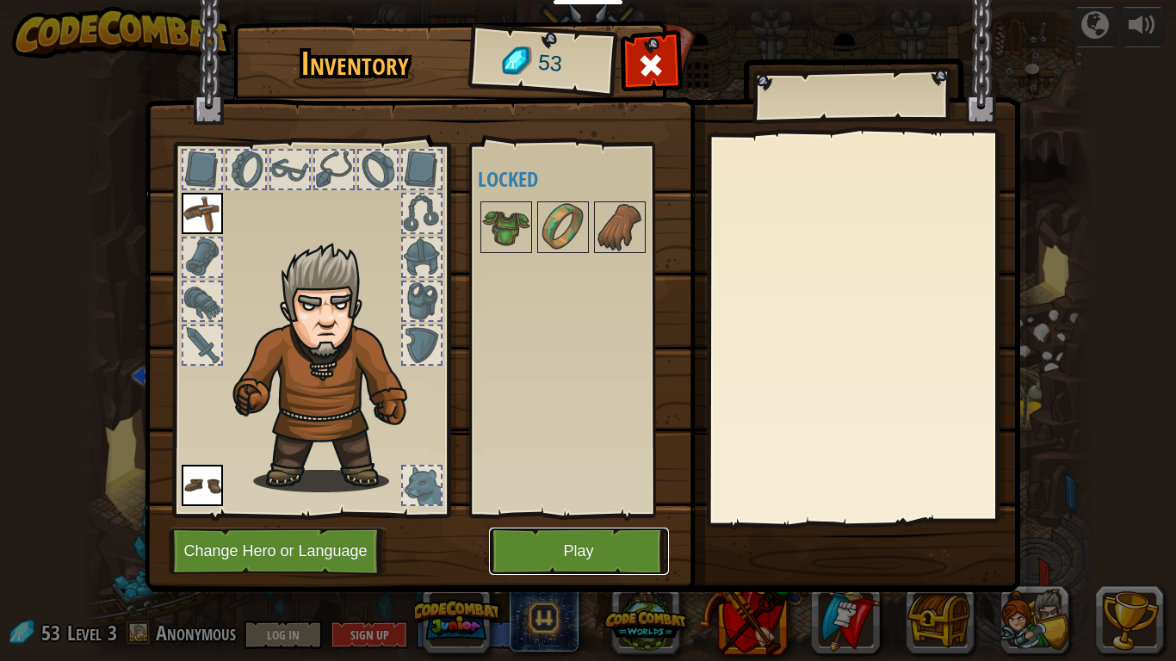
click at [552, 544] on button "Play" at bounding box center [579, 551] width 180 height 47
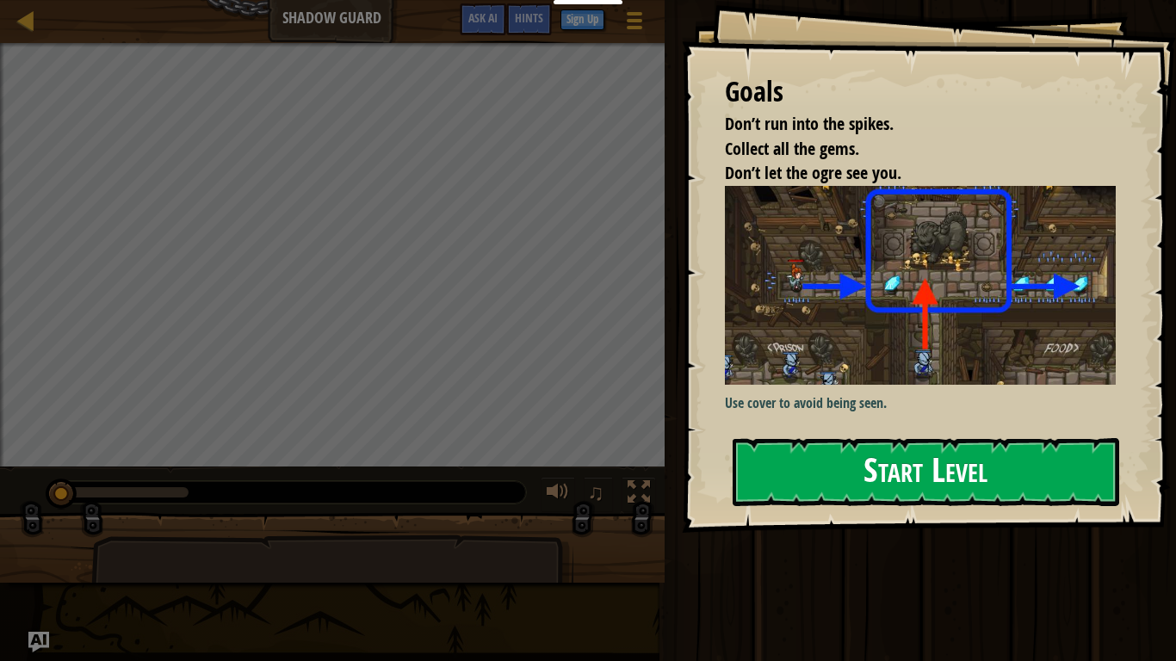
click at [801, 308] on img at bounding box center [920, 285] width 391 height 199
click at [765, 438] on button "Start Level" at bounding box center [926, 472] width 387 height 68
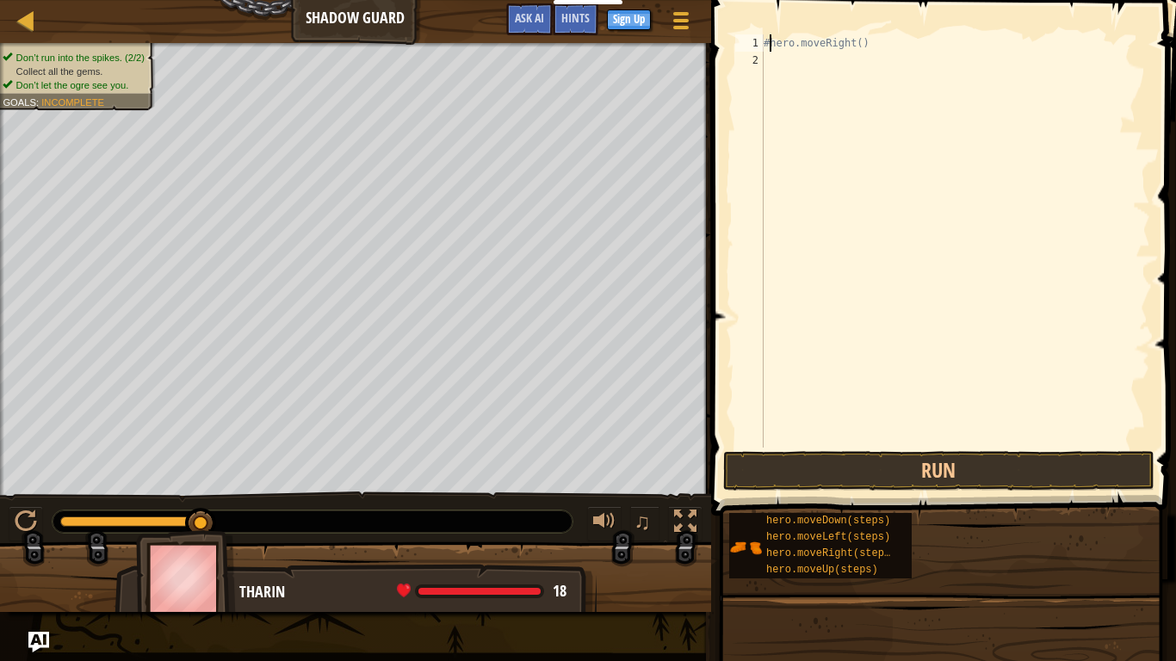
type textarea "hero.moveRight()"
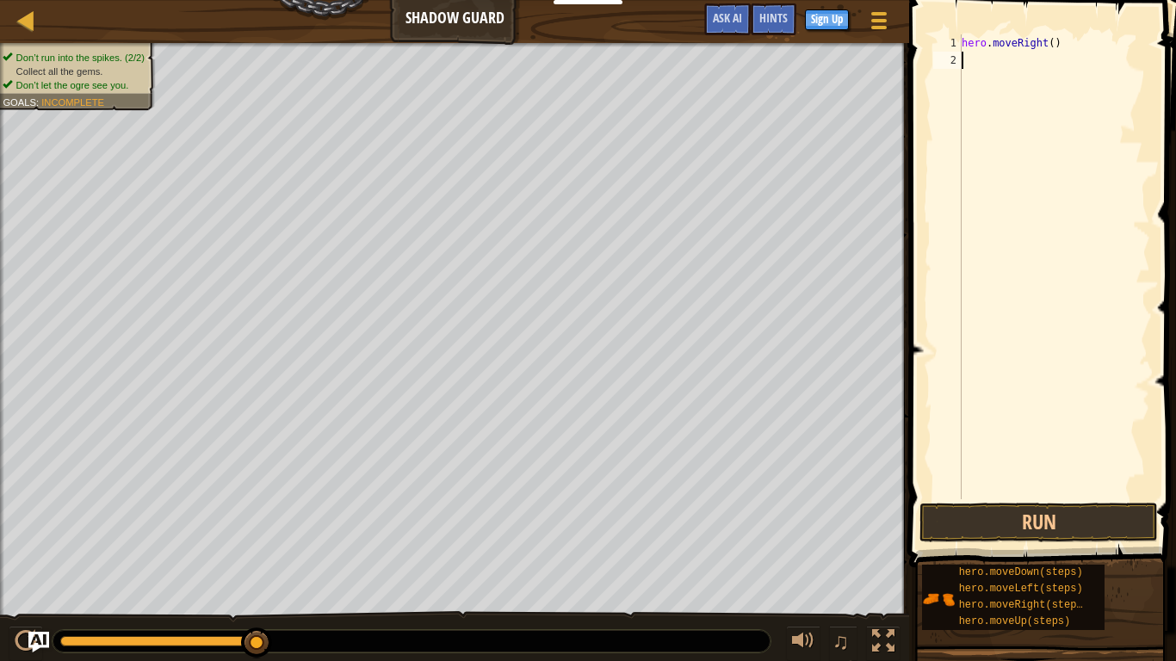
type textarea "h"
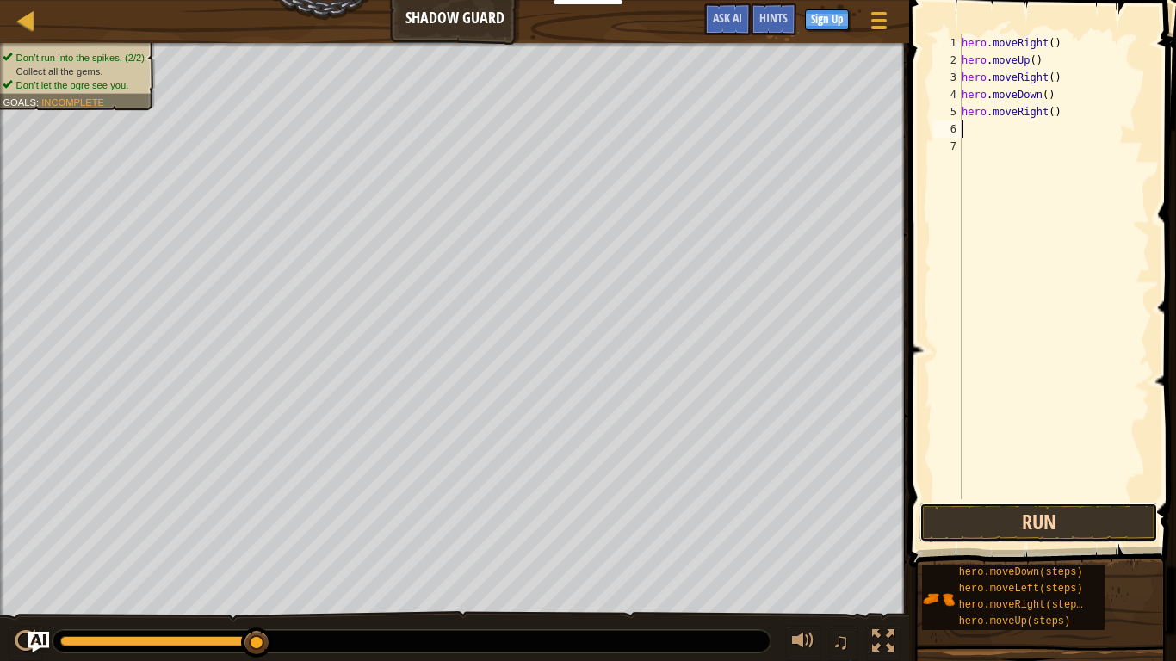
click at [958, 528] on button "Run" at bounding box center [1039, 523] width 239 height 40
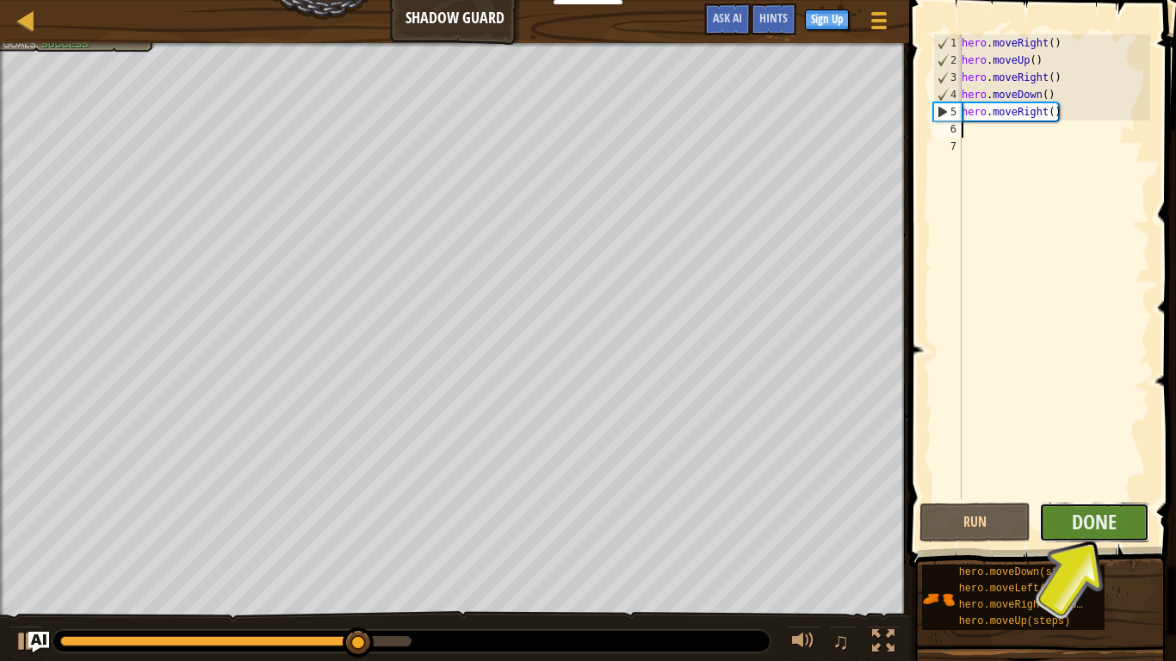
click at [1119, 512] on button "Done" at bounding box center [1094, 523] width 111 height 40
